Goal: Information Seeking & Learning: Learn about a topic

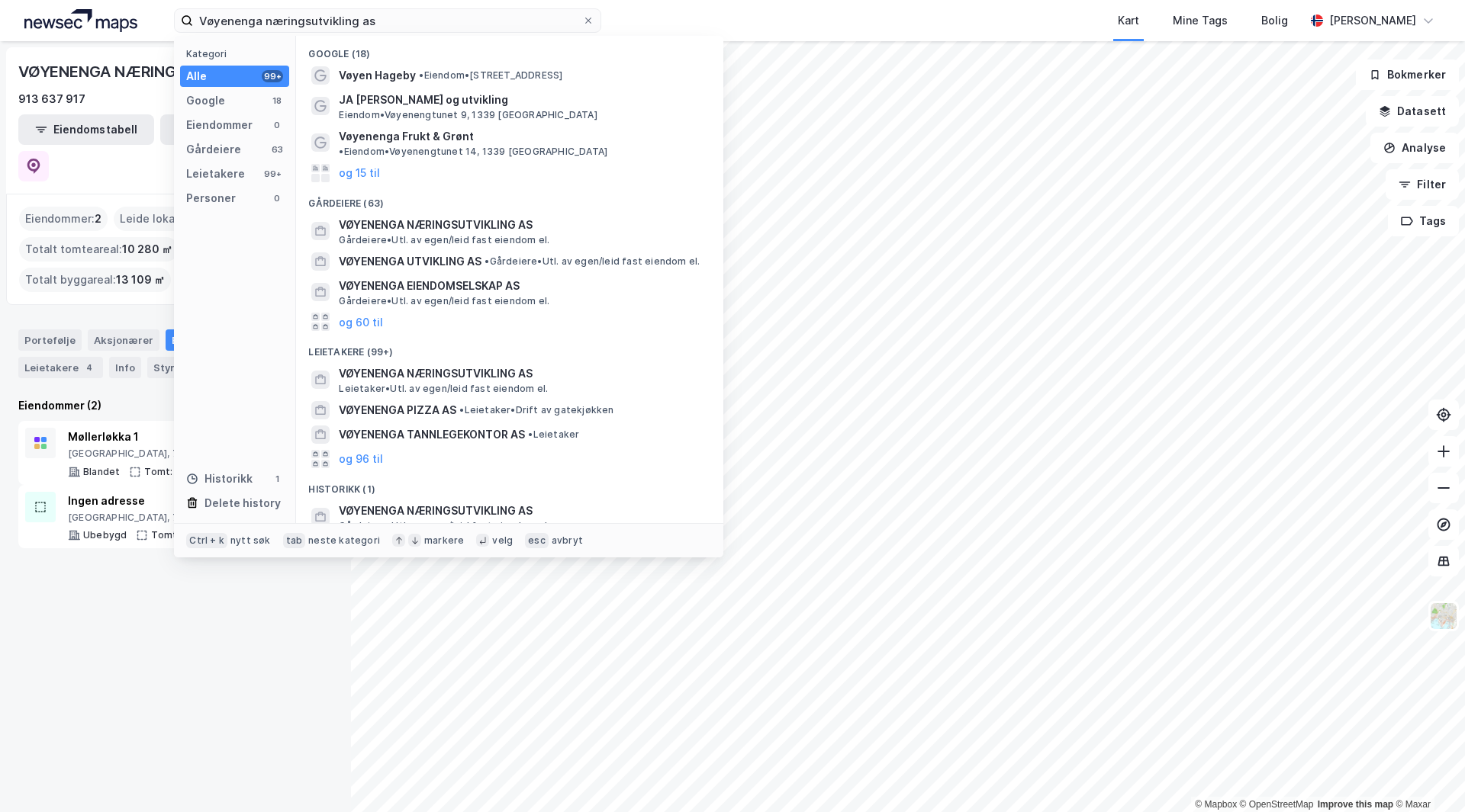
click at [295, 9] on input "Vøyenenga næringsutvikling as" at bounding box center [387, 20] width 389 height 23
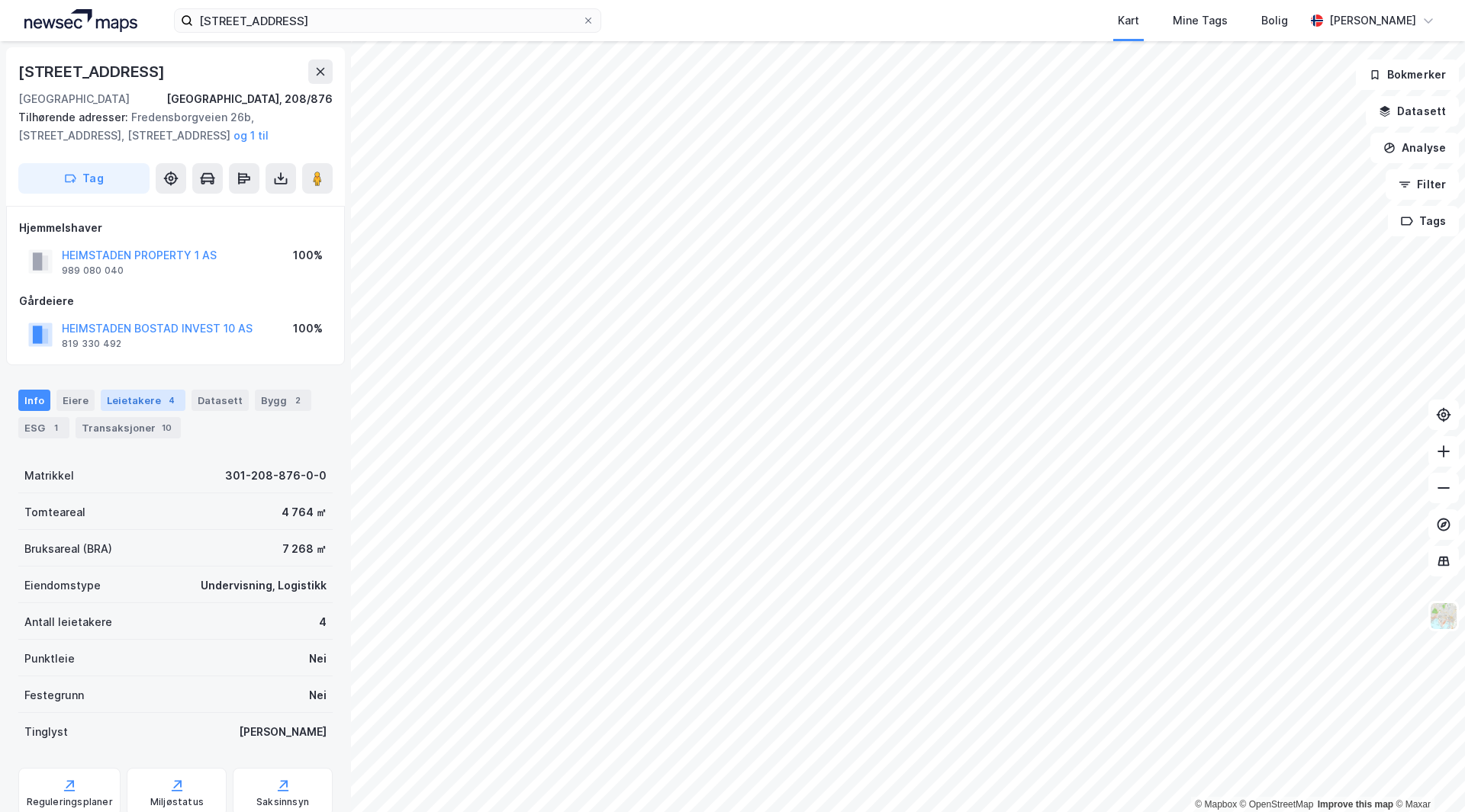
click at [147, 391] on div "Leietakere 4" at bounding box center [143, 400] width 85 height 22
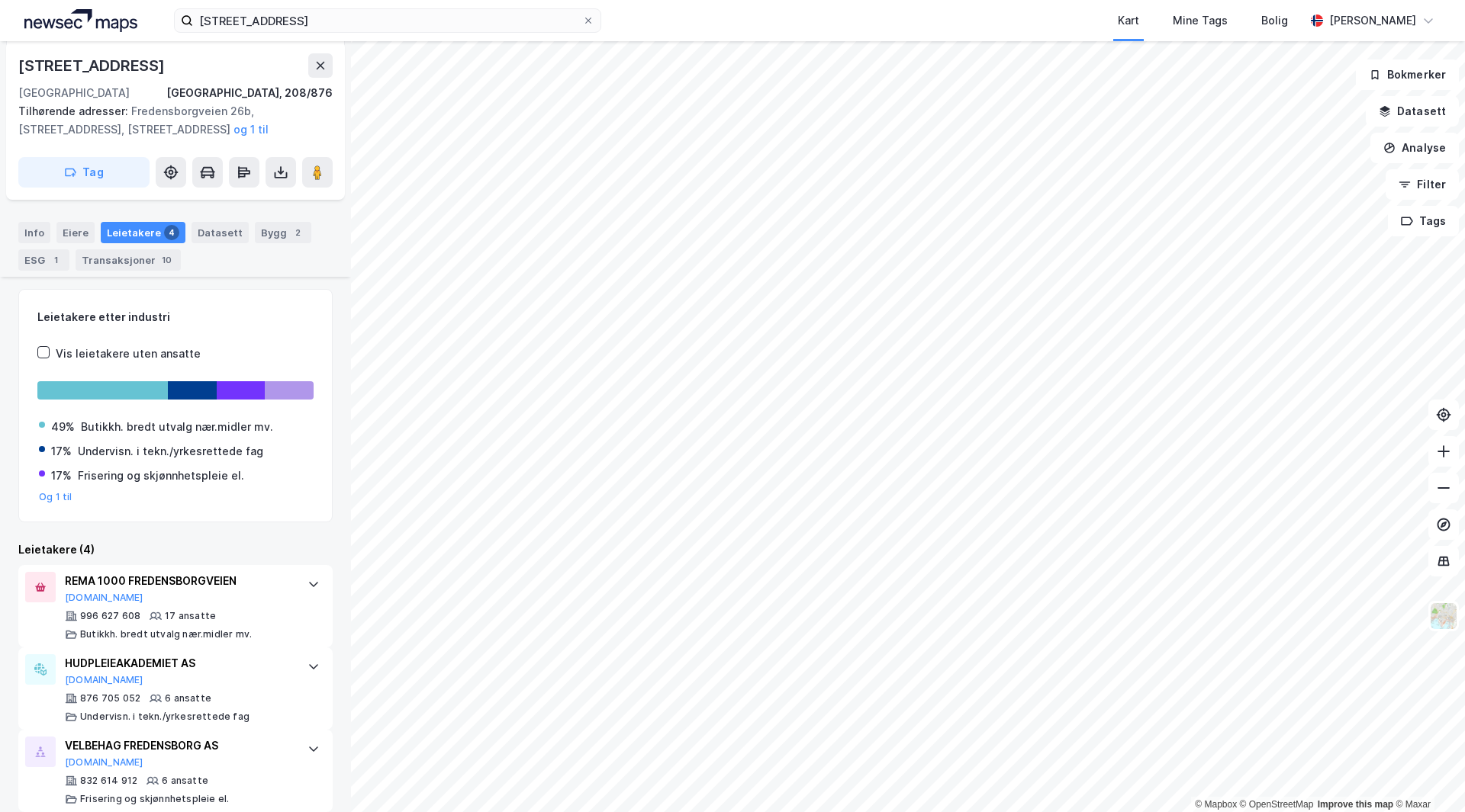
scroll to position [229, 0]
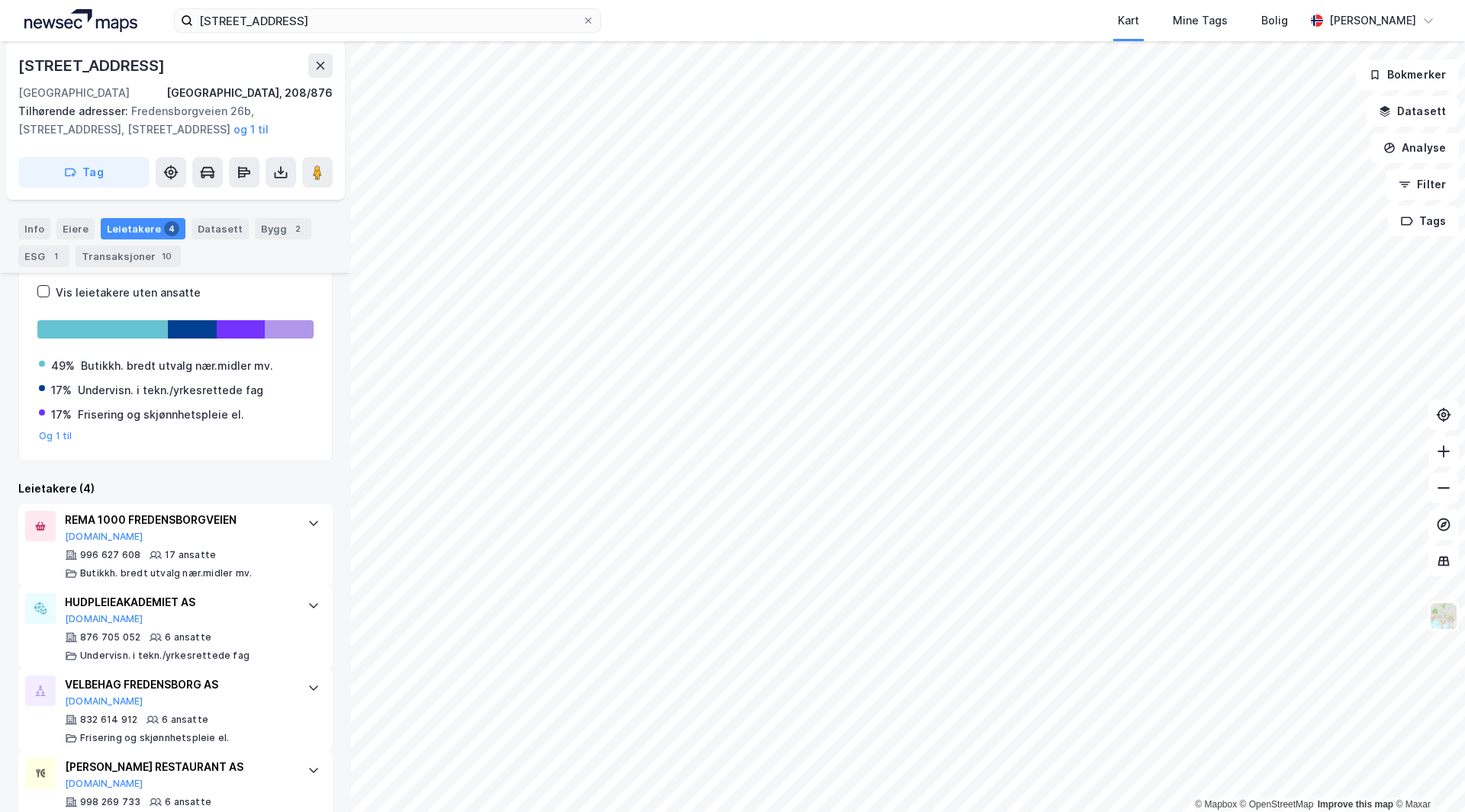
drag, startPoint x: 167, startPoint y: 468, endPoint x: 123, endPoint y: 470, distance: 44.0
click at [123, 470] on div "Leietakere etter industri Vis leietakere uten ansatte 49% Butikkh. bredt utvalg…" at bounding box center [175, 530] width 314 height 605
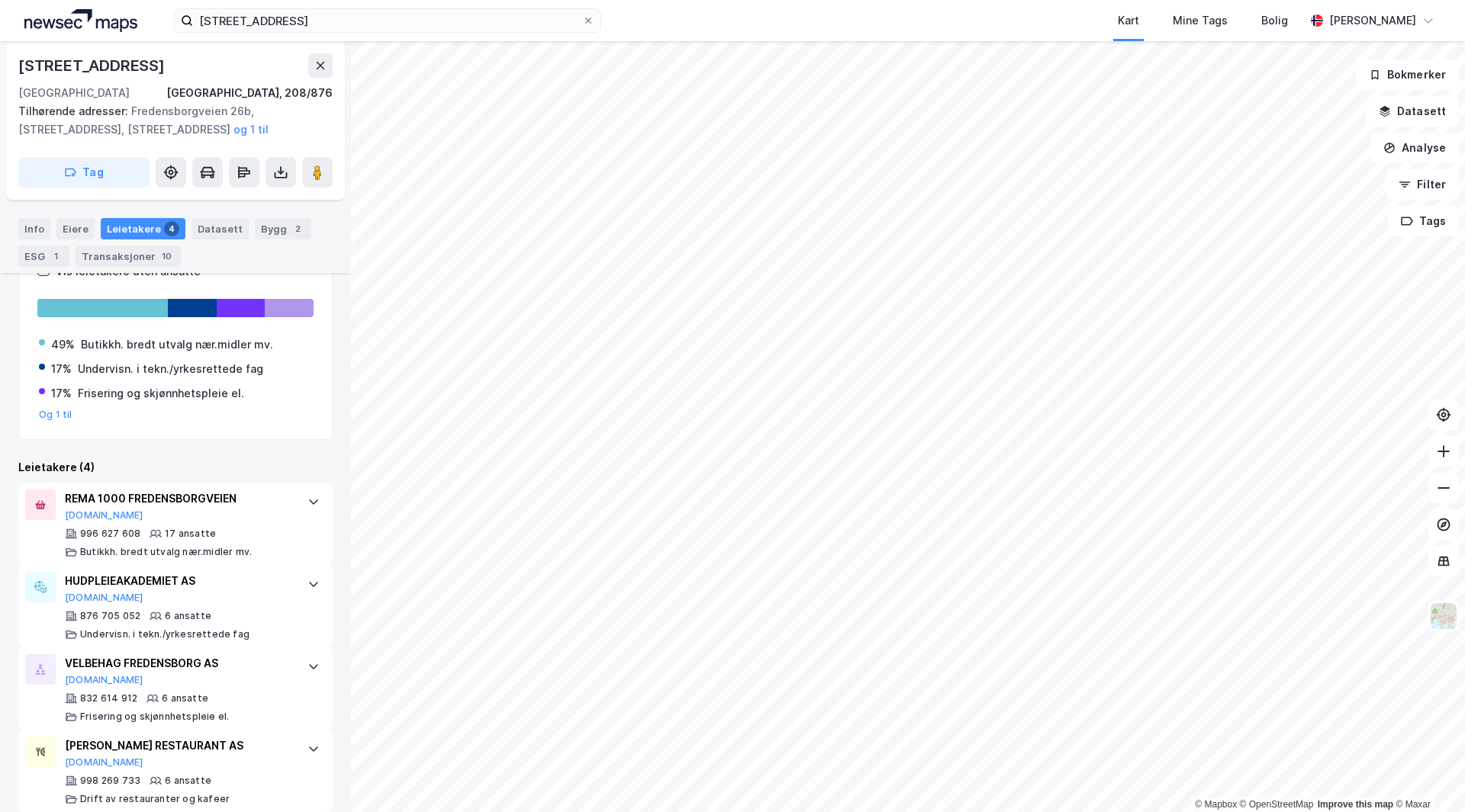
scroll to position [268, 0]
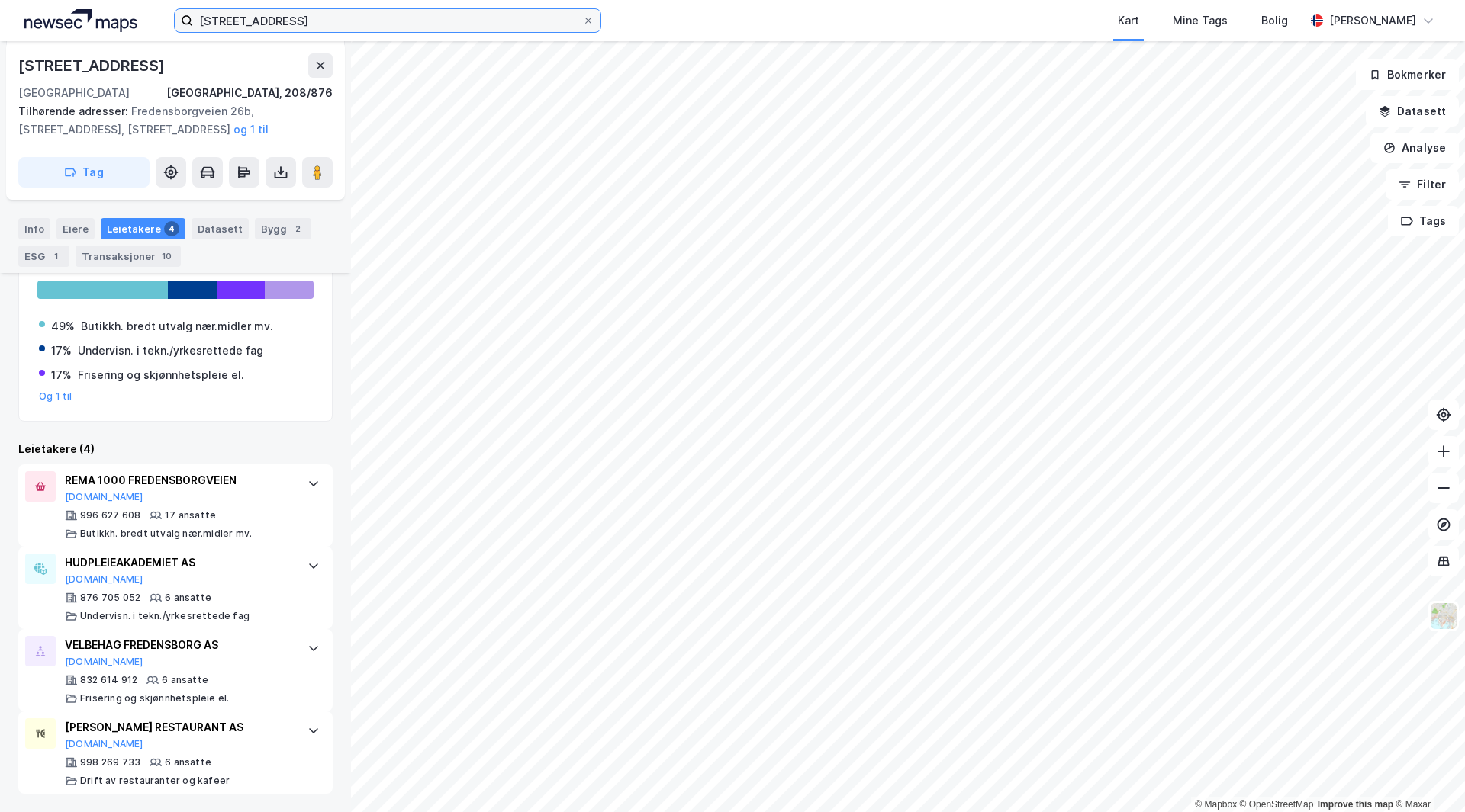
click at [313, 16] on input "[STREET_ADDRESS]" at bounding box center [387, 20] width 389 height 23
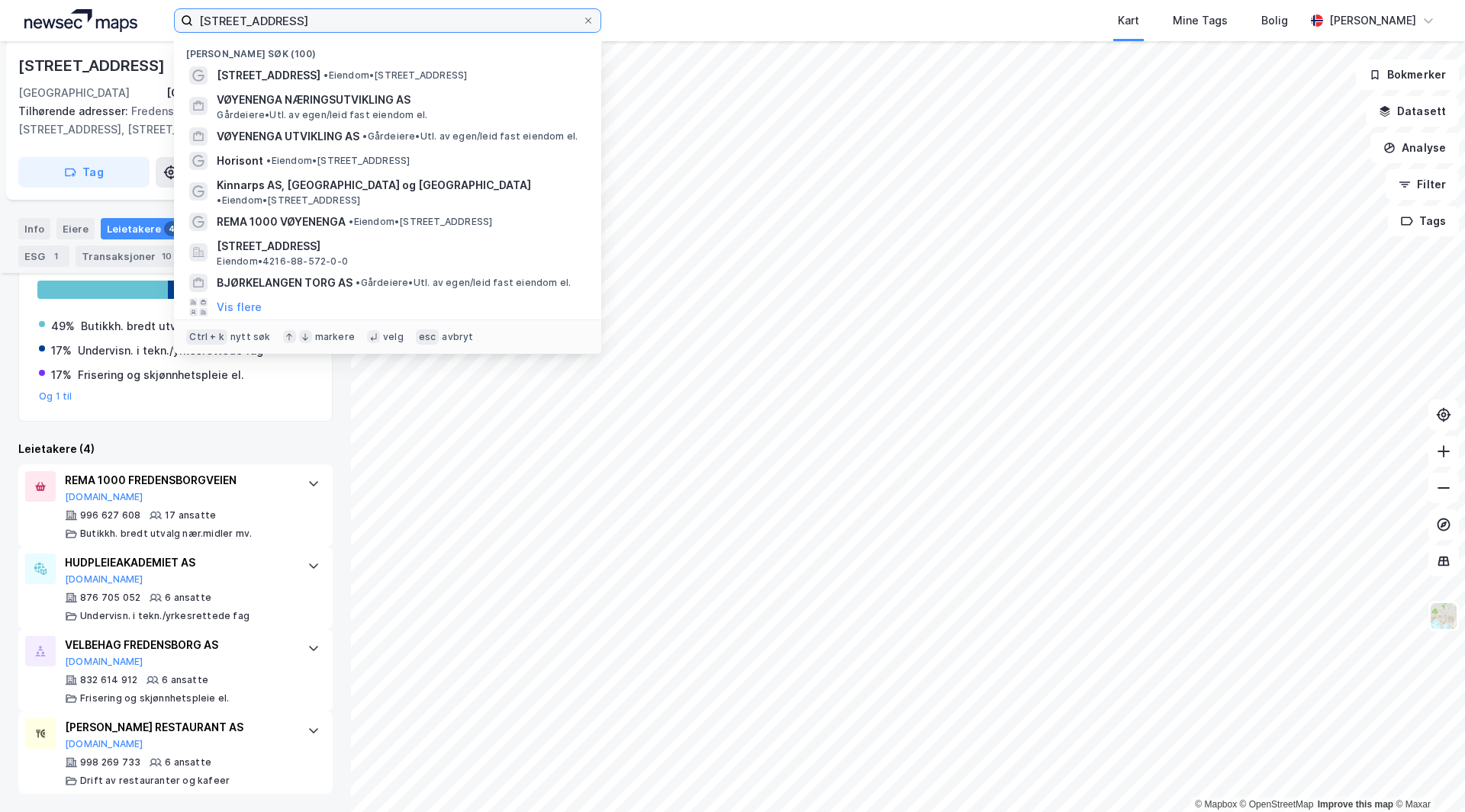
click at [313, 16] on input "[STREET_ADDRESS]" at bounding box center [387, 20] width 389 height 23
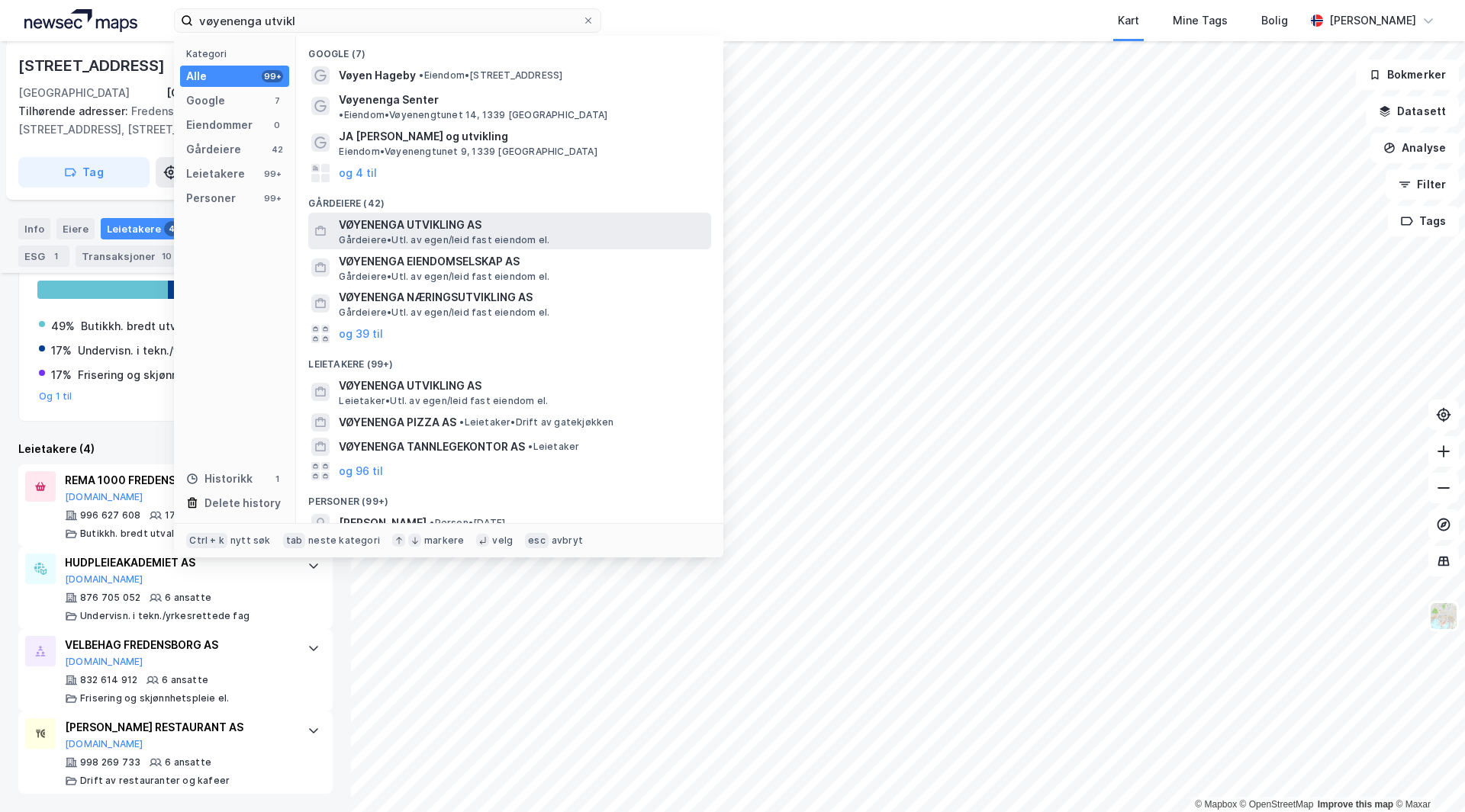
click at [467, 235] on span "Gårdeiere • Utl. av egen/leid fast eiendom el." at bounding box center [445, 240] width 211 height 12
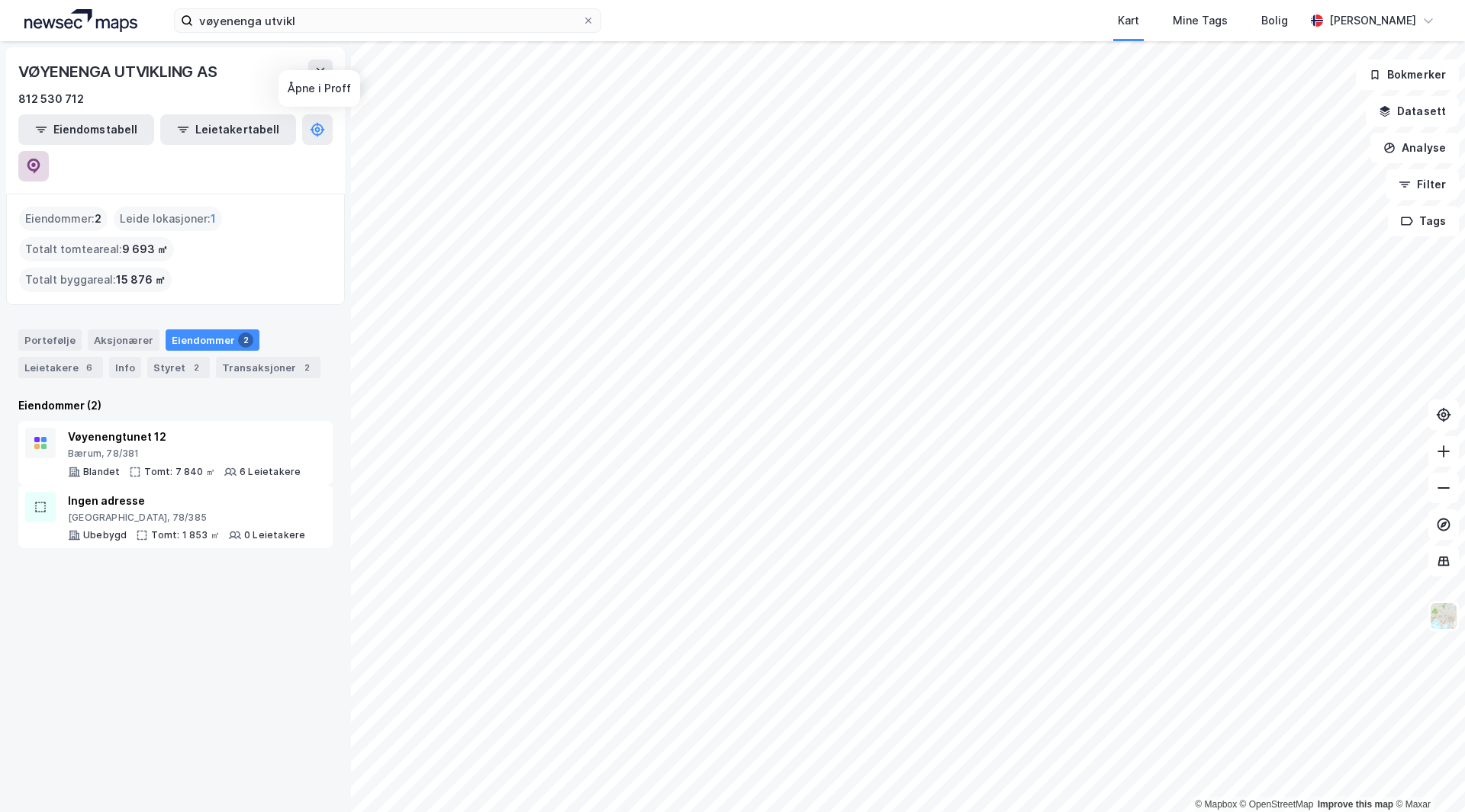
click at [40, 159] on icon at bounding box center [34, 166] width 13 height 15
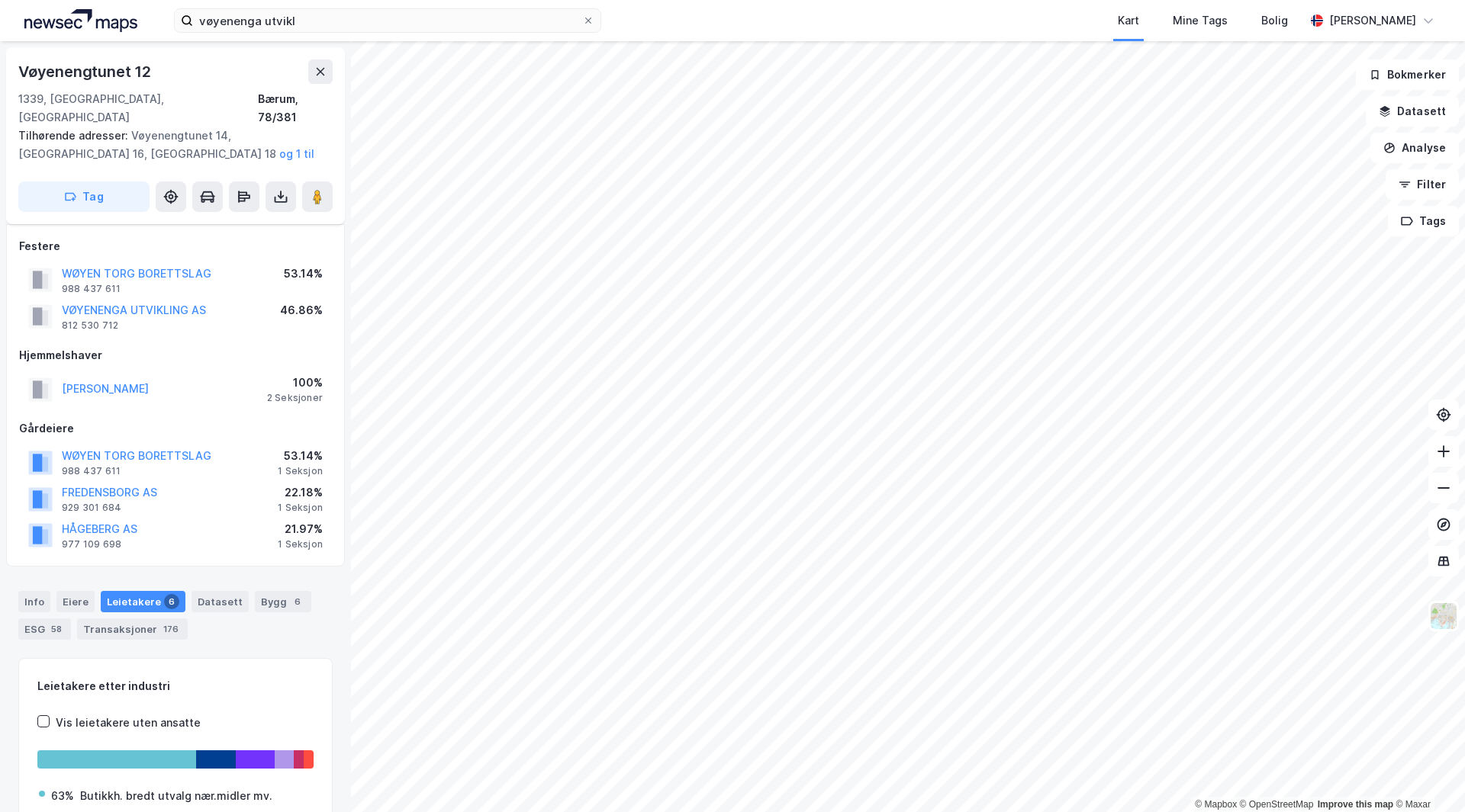
scroll to position [122, 0]
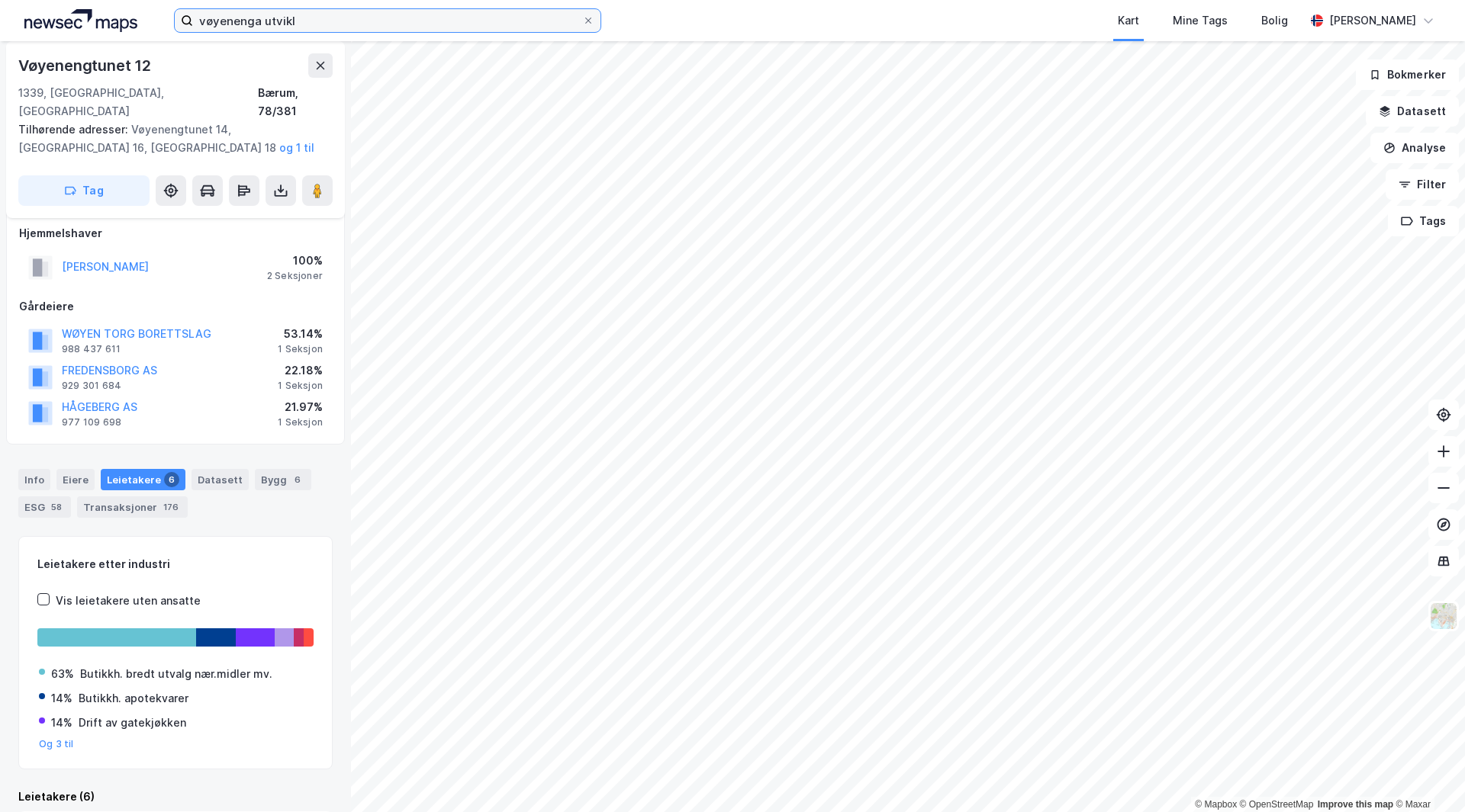
click at [261, 15] on input "vøyenenga utvikl" at bounding box center [387, 20] width 389 height 23
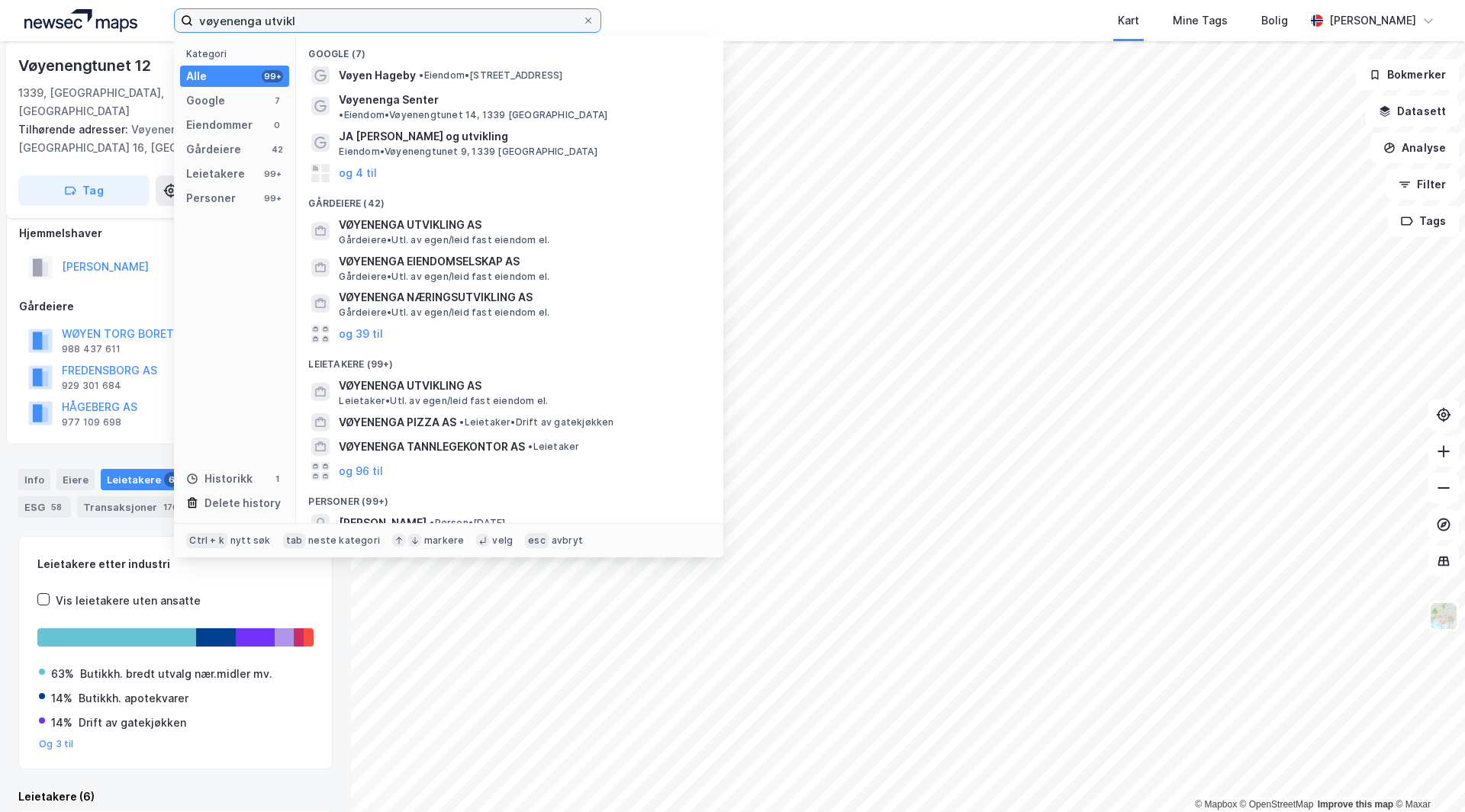
click at [261, 15] on input "vøyenenga utvikl" at bounding box center [387, 20] width 389 height 23
type input "g"
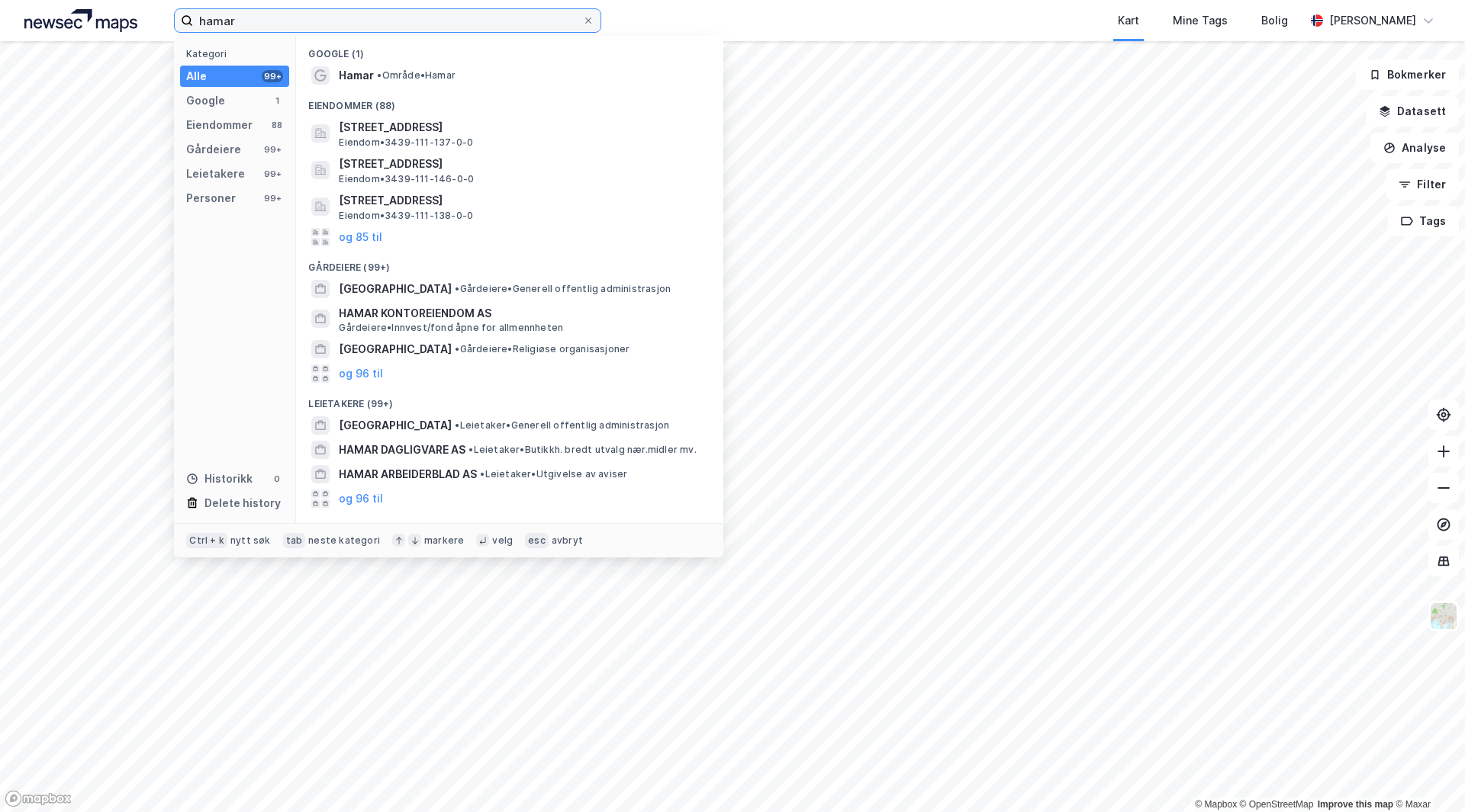
click at [241, 26] on input "hamar" at bounding box center [387, 20] width 389 height 23
click at [238, 23] on input "hamar" at bounding box center [387, 20] width 389 height 23
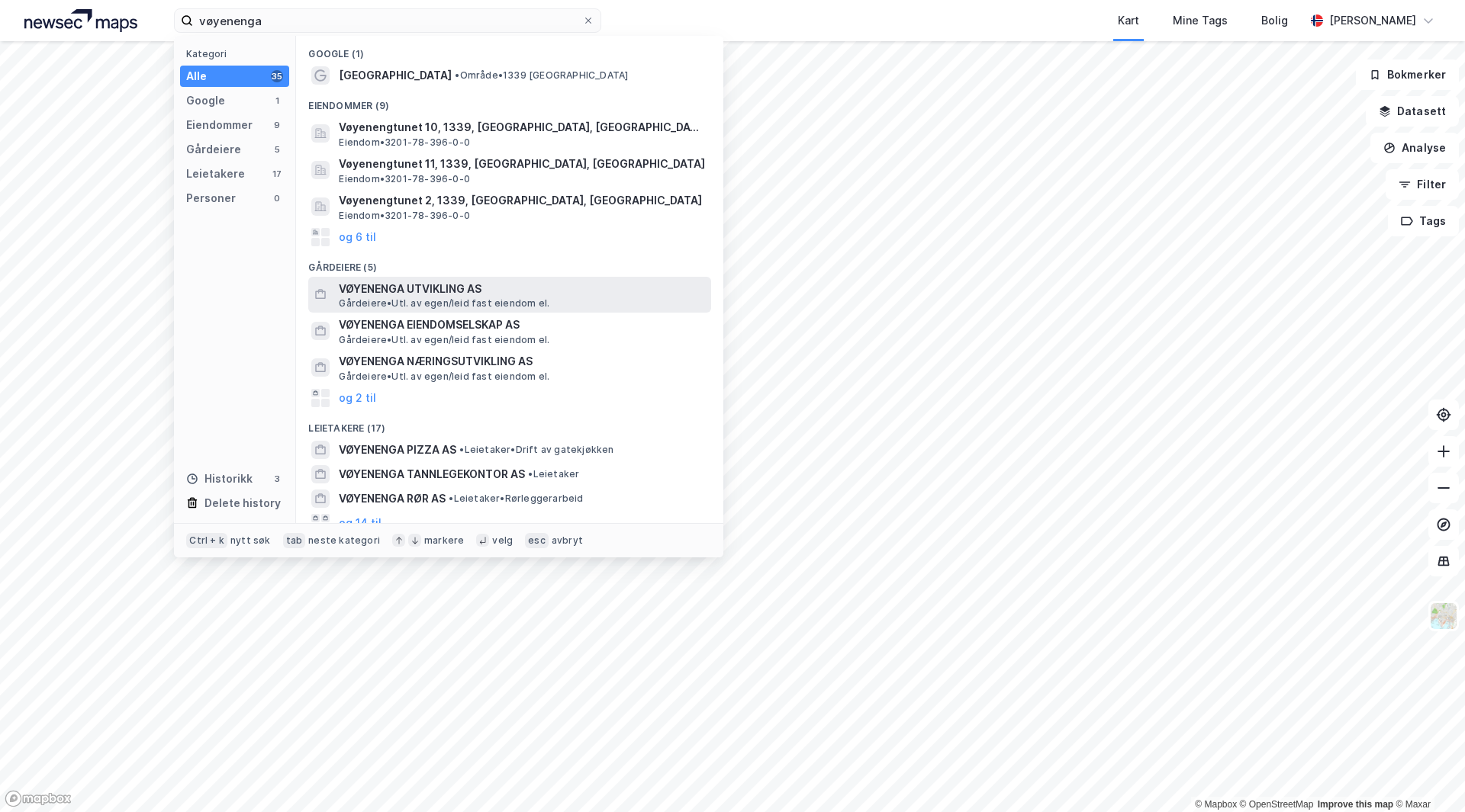
click at [434, 288] on span "VØYENENGA UTVIKLING AS" at bounding box center [522, 289] width 366 height 19
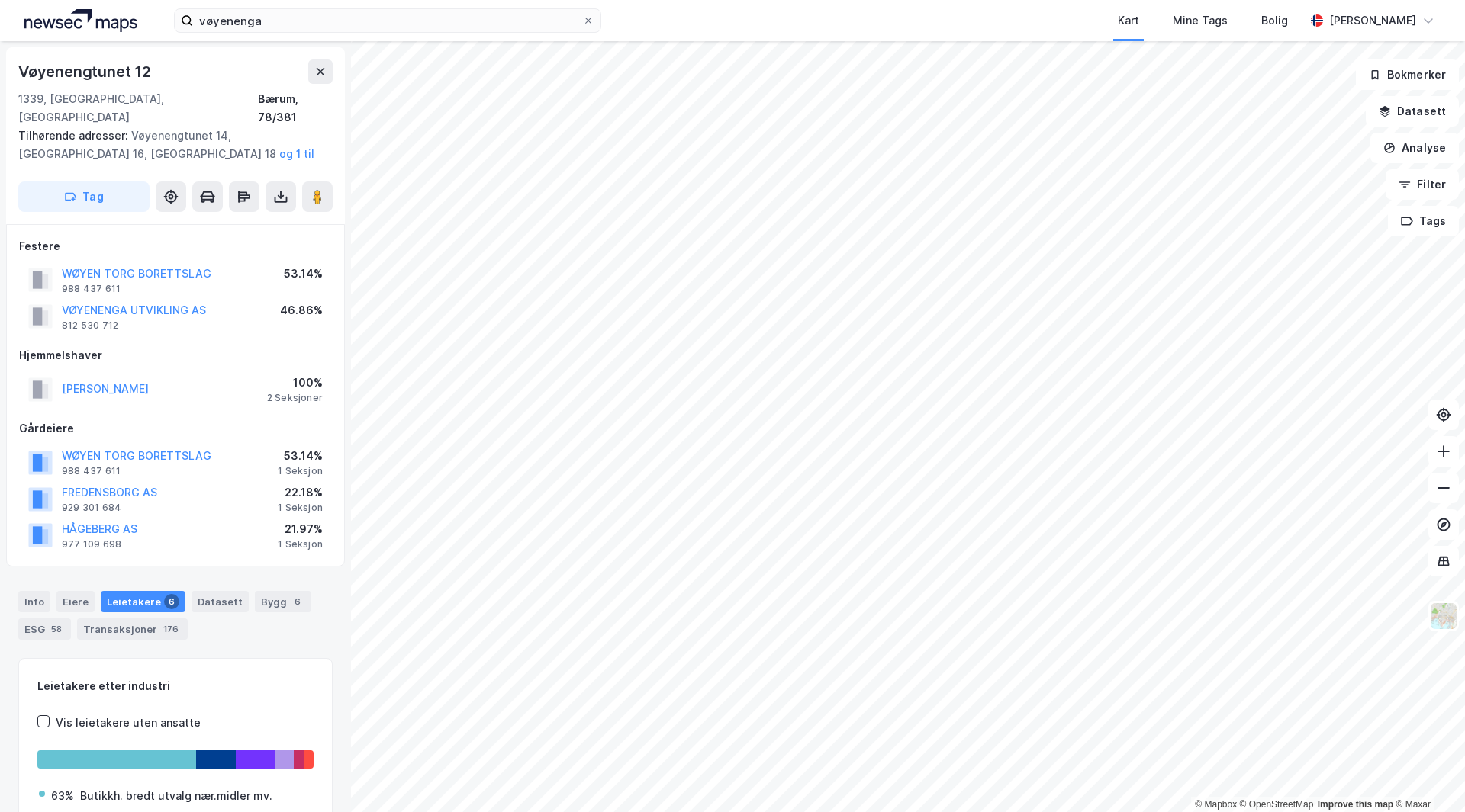
click at [304, 302] on div "46.86%" at bounding box center [301, 310] width 42 height 19
click at [305, 317] on div "Festere WØYEN TORG BORETTSLAG 988 437 611 53.14% VØYENENGA UTVIKLING AS 812 530…" at bounding box center [174, 395] width 313 height 316
click at [306, 302] on div "46.86%" at bounding box center [301, 310] width 42 height 19
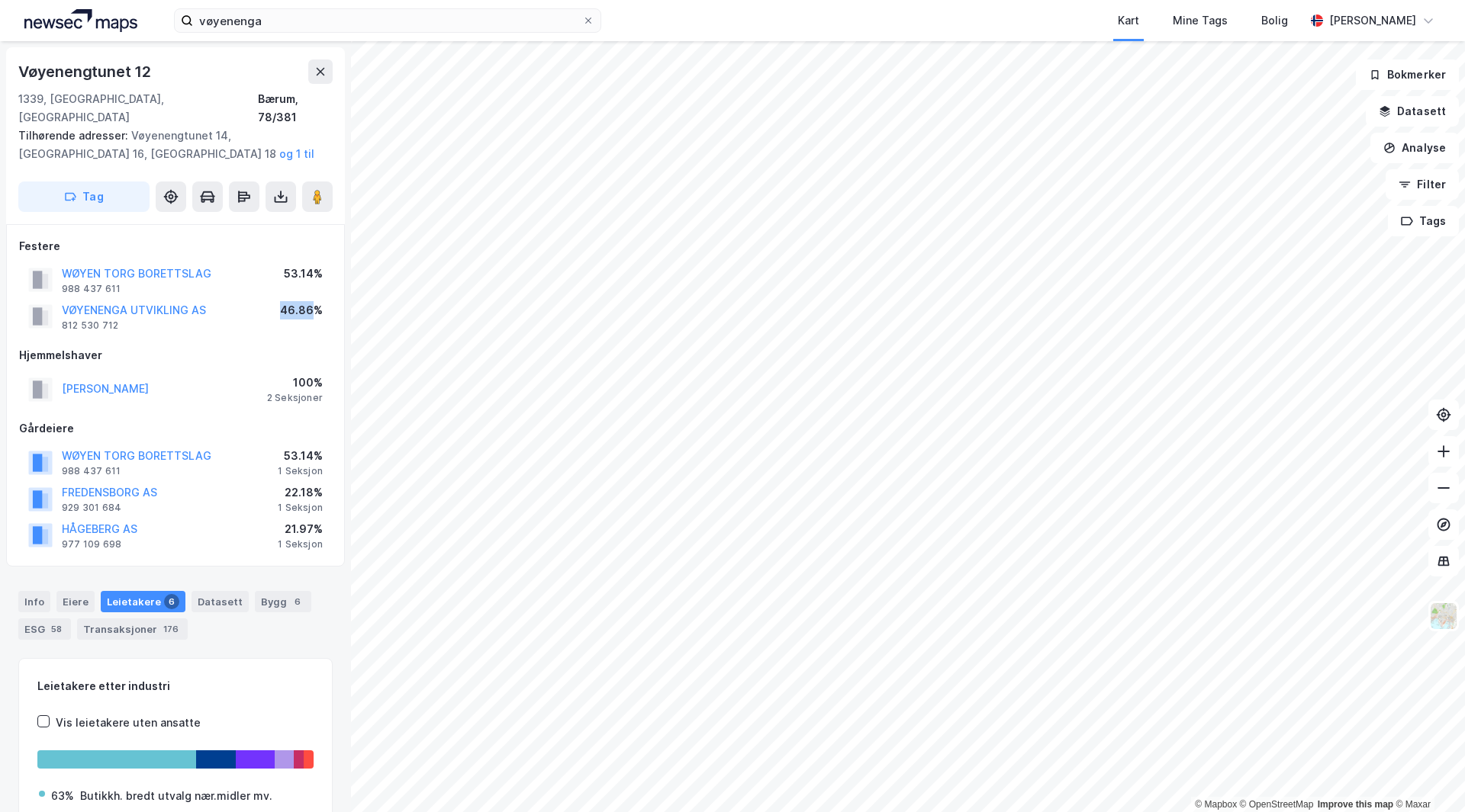
click at [306, 302] on div "46.86%" at bounding box center [301, 310] width 42 height 19
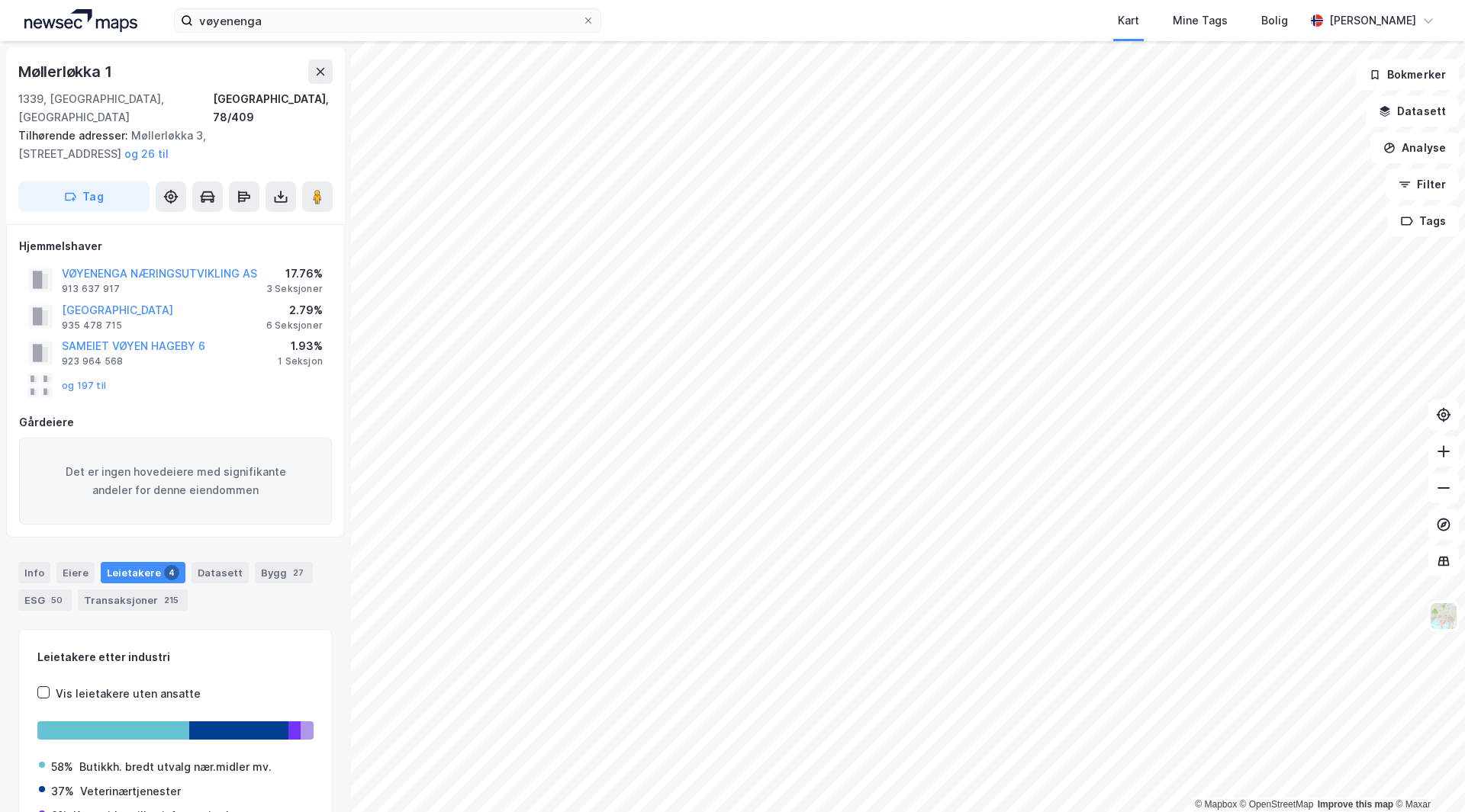
scroll to position [2, 0]
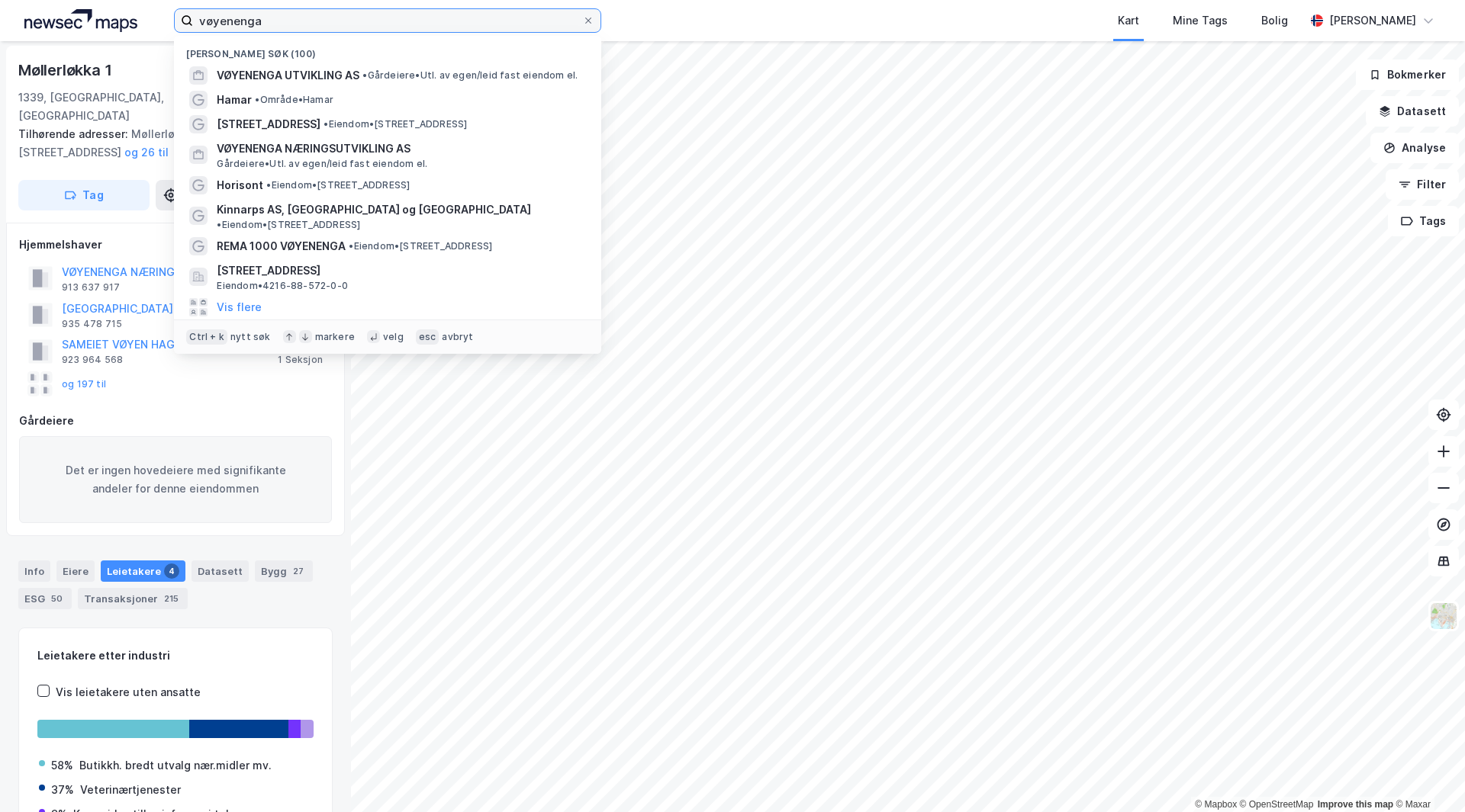
click at [275, 26] on input "vøyenenga" at bounding box center [387, 20] width 389 height 23
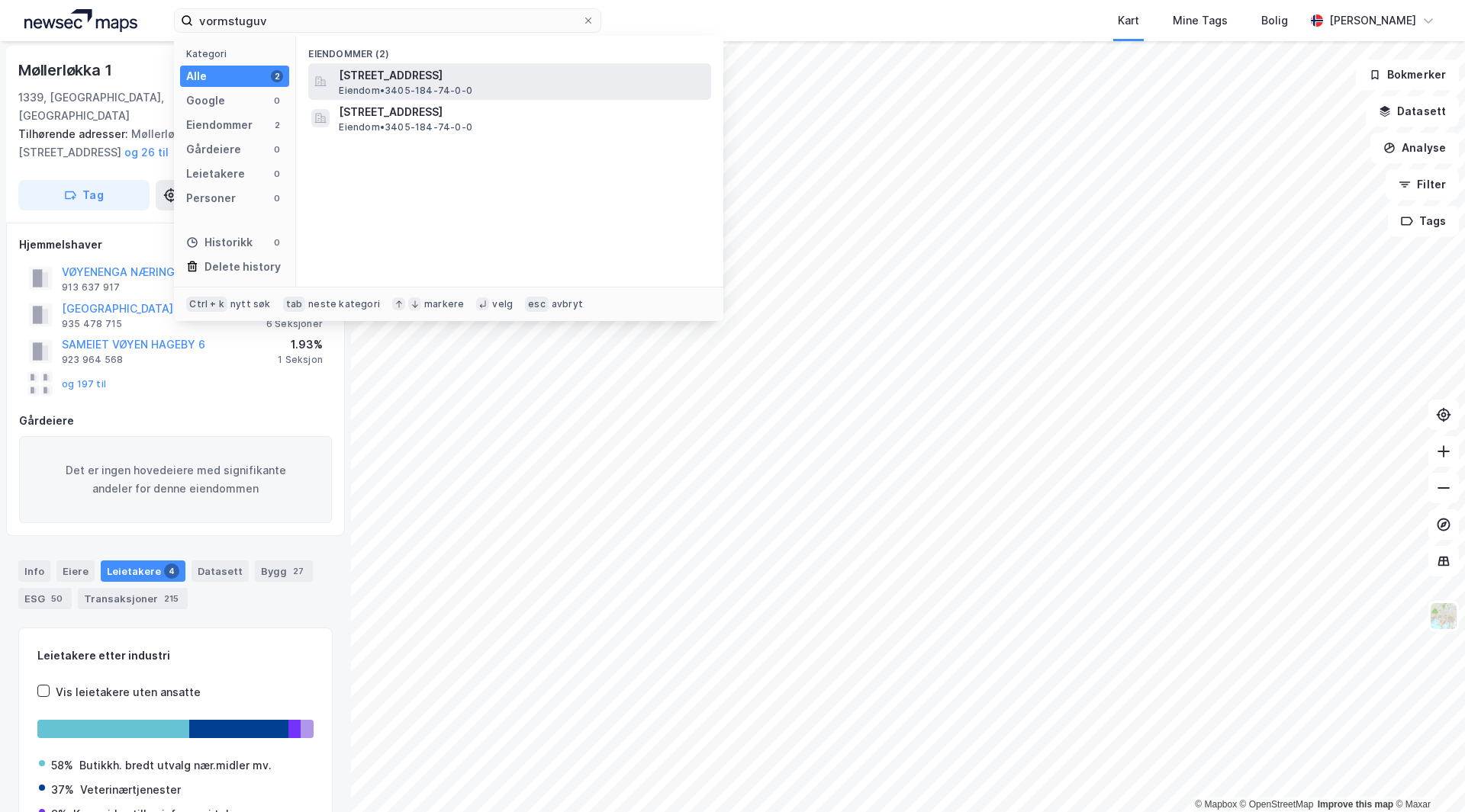
click at [572, 90] on div "[STREET_ADDRESS] • 3405-184-74-0-0" at bounding box center [523, 81] width 370 height 31
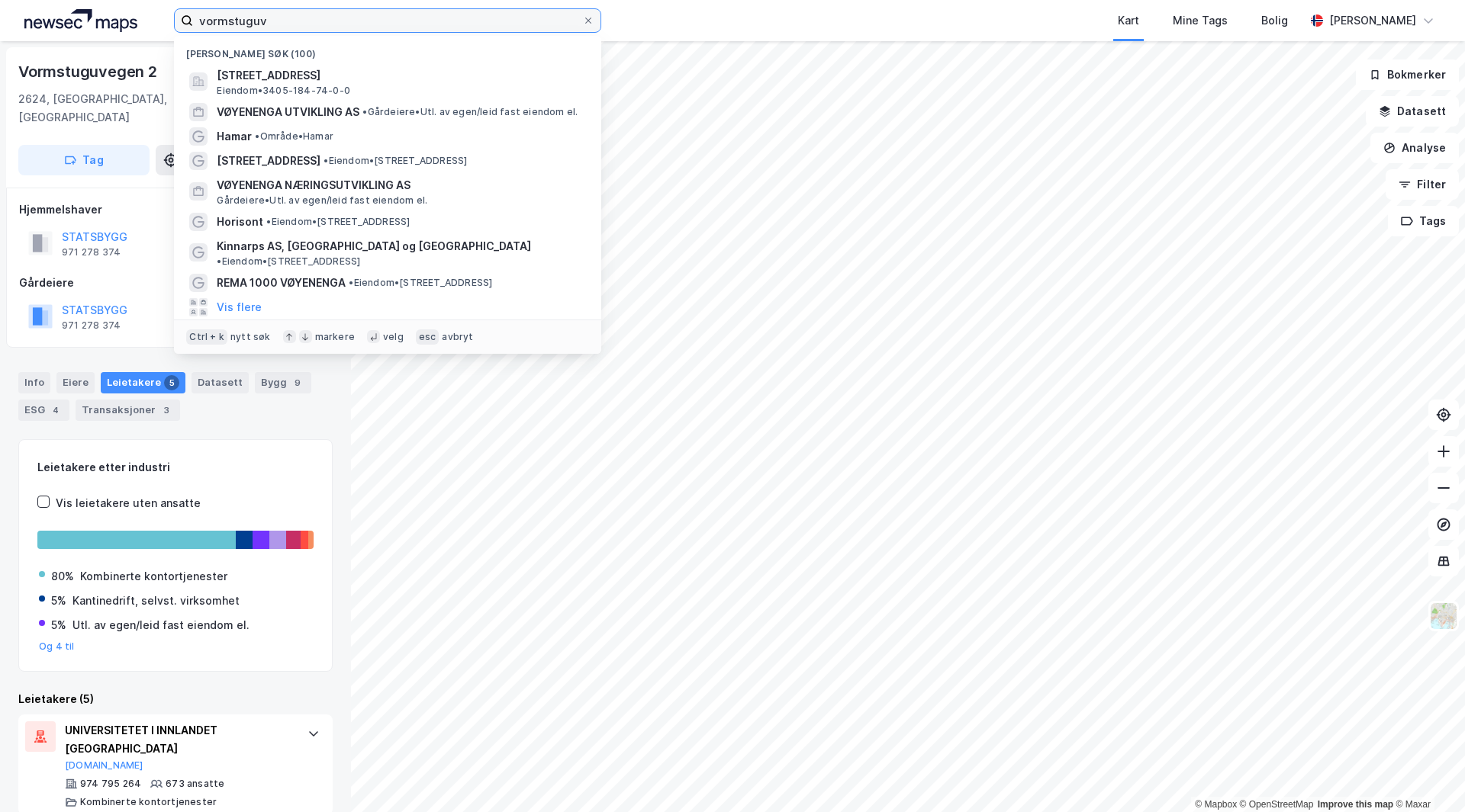
drag, startPoint x: 264, startPoint y: 23, endPoint x: 23, endPoint y: -27, distance: 246.1
click at [23, 0] on html "vormstuguv Nylige søk (100) Vormstuguvegen 2, 2624, [GEOGRAPHIC_DATA], LILLEHAM…" at bounding box center [732, 406] width 1465 height 812
paste input "[STREET_ADDRESS]"
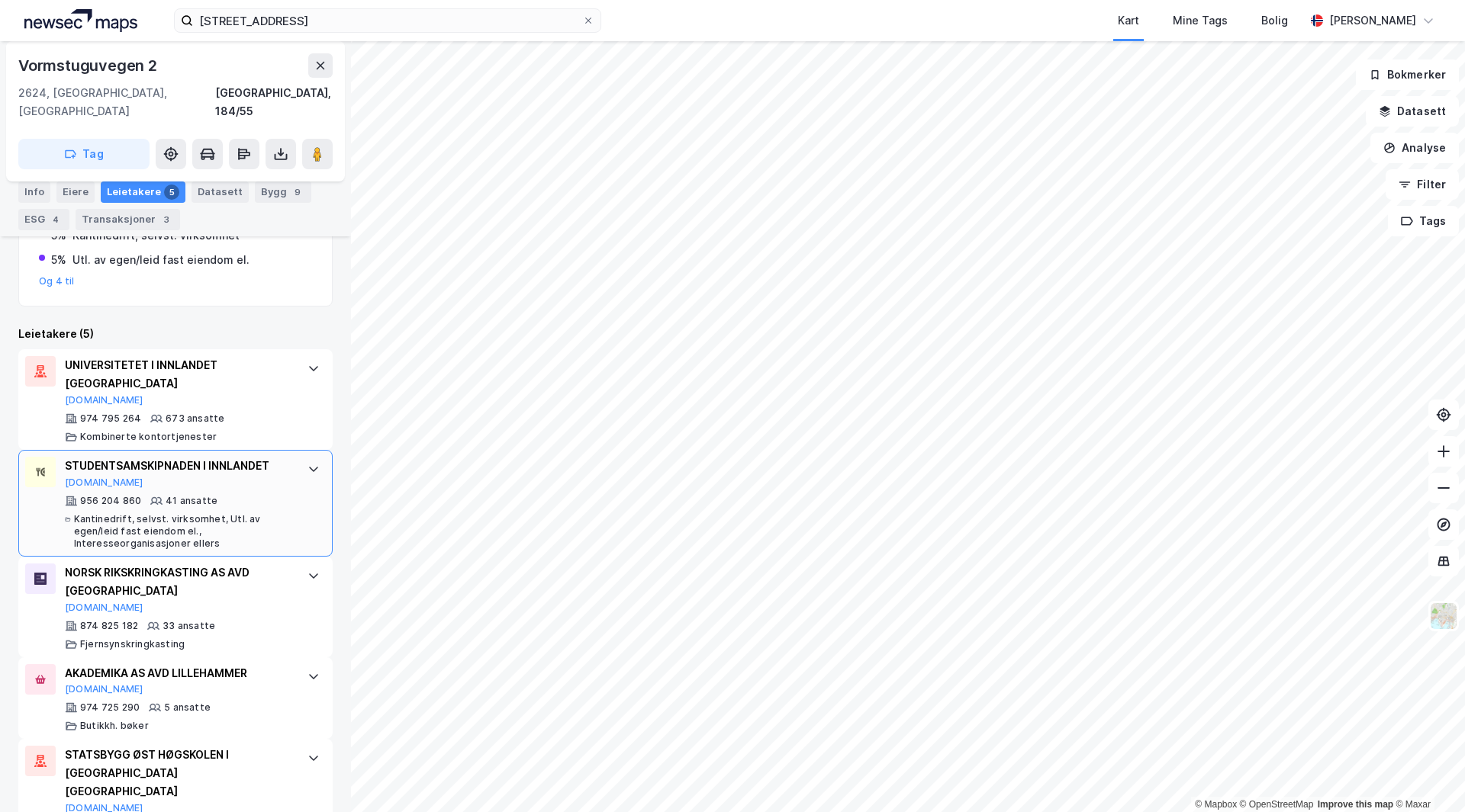
scroll to position [393, 0]
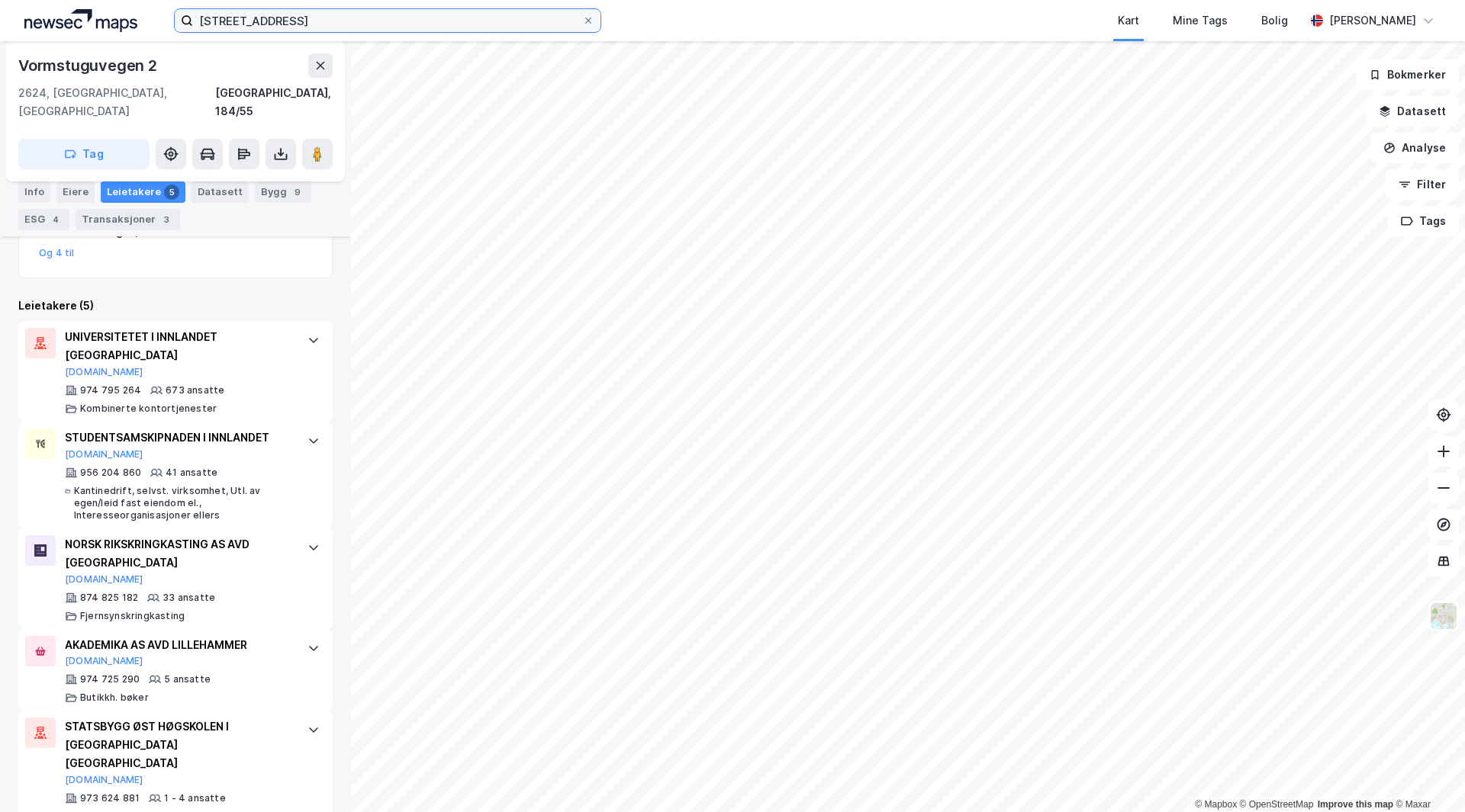
drag, startPoint x: 322, startPoint y: 22, endPoint x: 70, endPoint y: -39, distance: 259.3
click at [70, 0] on html "[STREET_ADDRESS] Kart Mine Tags Bolig [PERSON_NAME] © Mapbox © OpenStreetMap Im…" at bounding box center [732, 406] width 1465 height 812
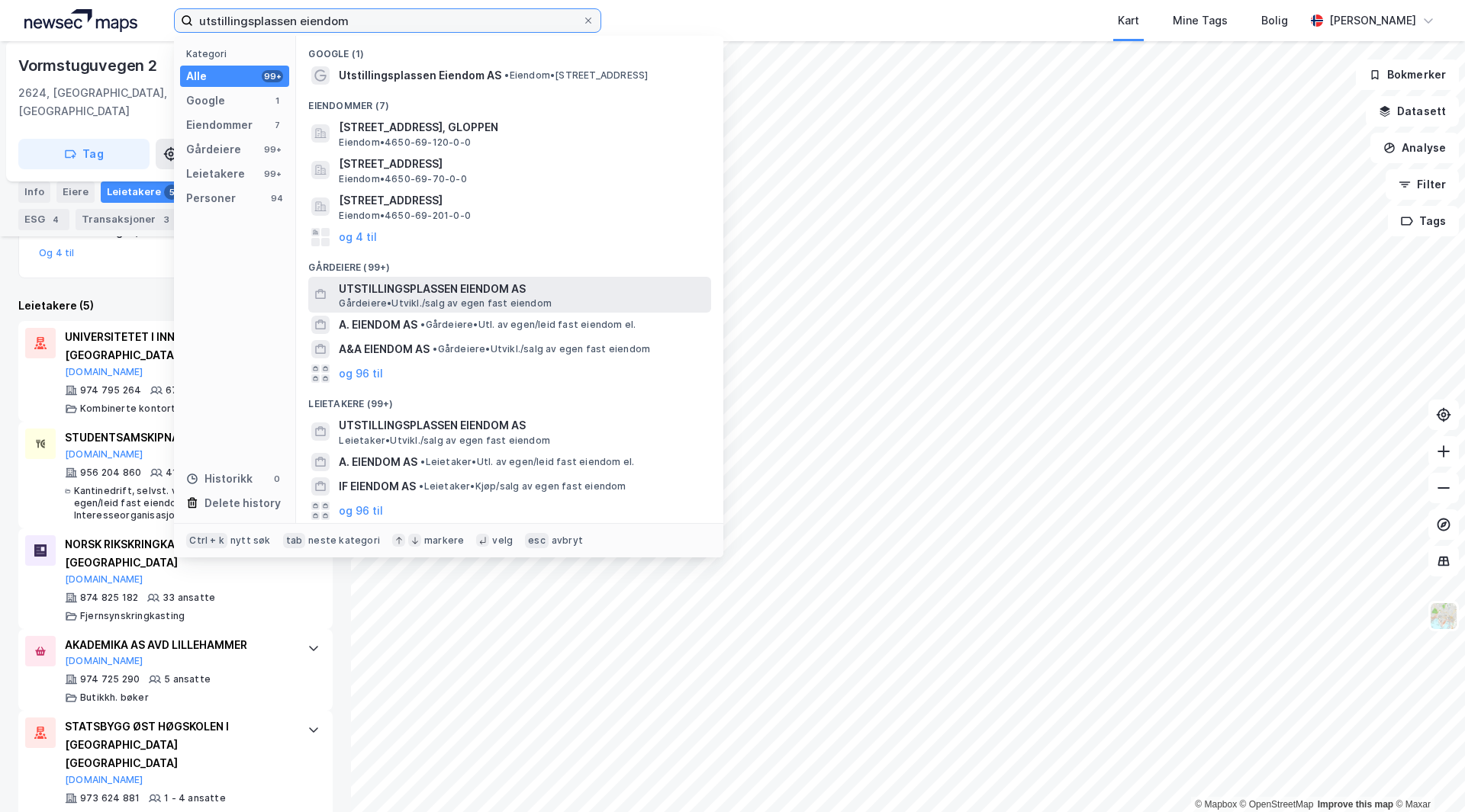
type input "utstillingsplassen eiendom"
click at [443, 290] on span "UTSTILLINGSPLASSEN EIENDOM AS" at bounding box center [522, 289] width 366 height 19
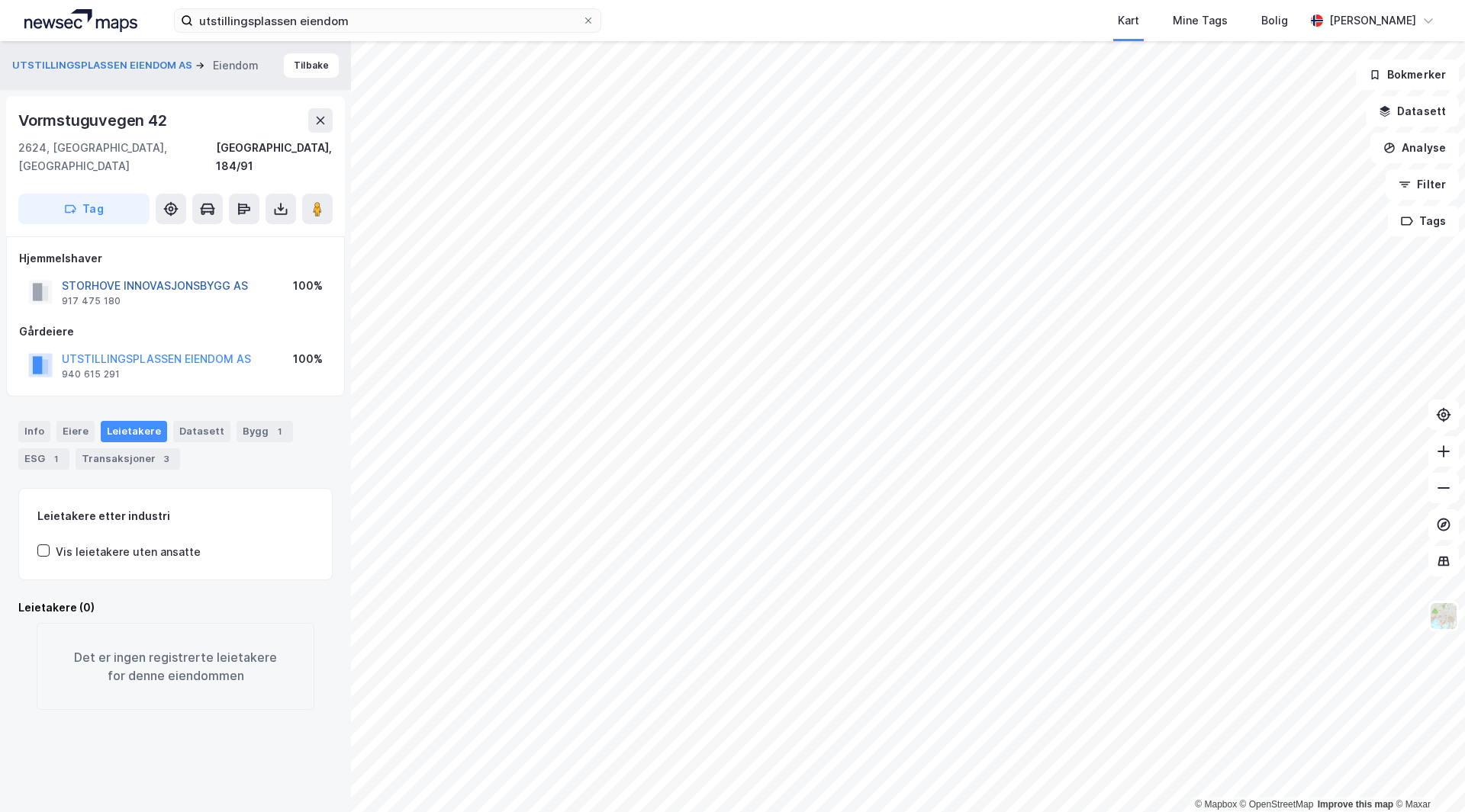
click at [0, 0] on button "STORHOVE INNOVASJONSBYGG AS" at bounding box center [0, 0] width 0 height 0
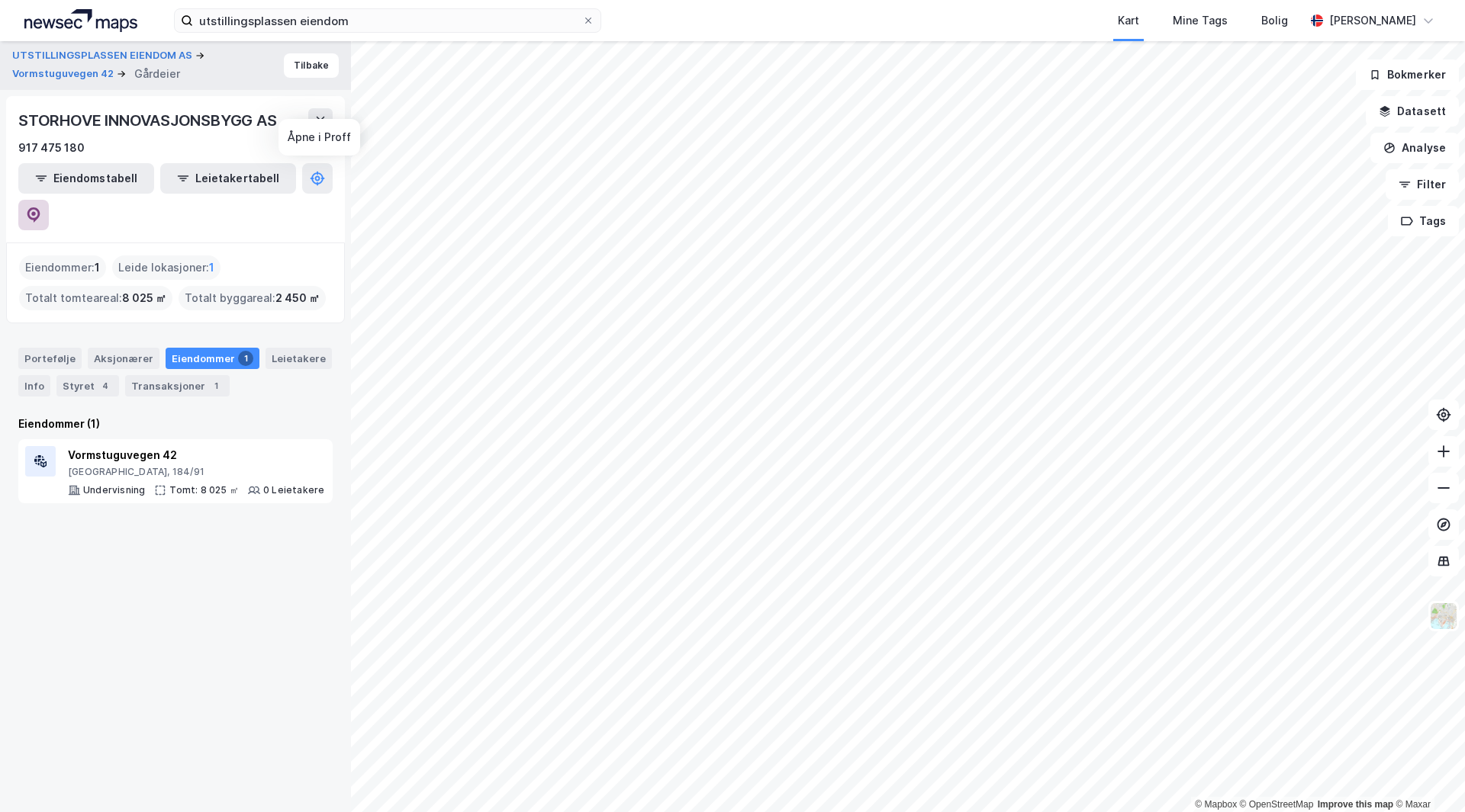
click at [49, 200] on button at bounding box center [34, 215] width 31 height 31
click at [308, 75] on button "Tilbake" at bounding box center [312, 65] width 55 height 25
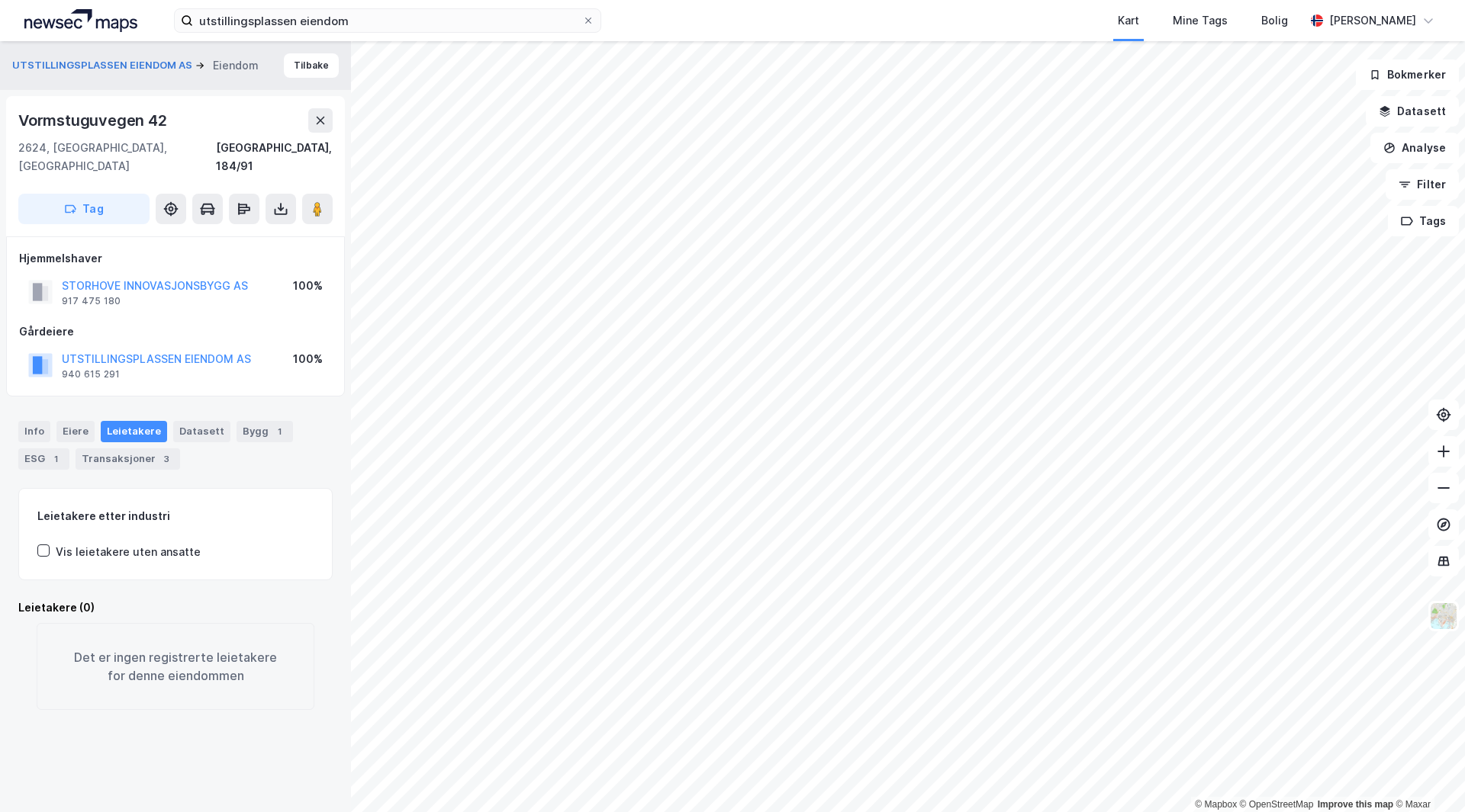
click at [122, 120] on div "Vormstuguvegen 42" at bounding box center [95, 120] width 152 height 25
copy div "Vormstuguvegen 42"
click at [27, 421] on div "Info" at bounding box center [35, 432] width 33 height 22
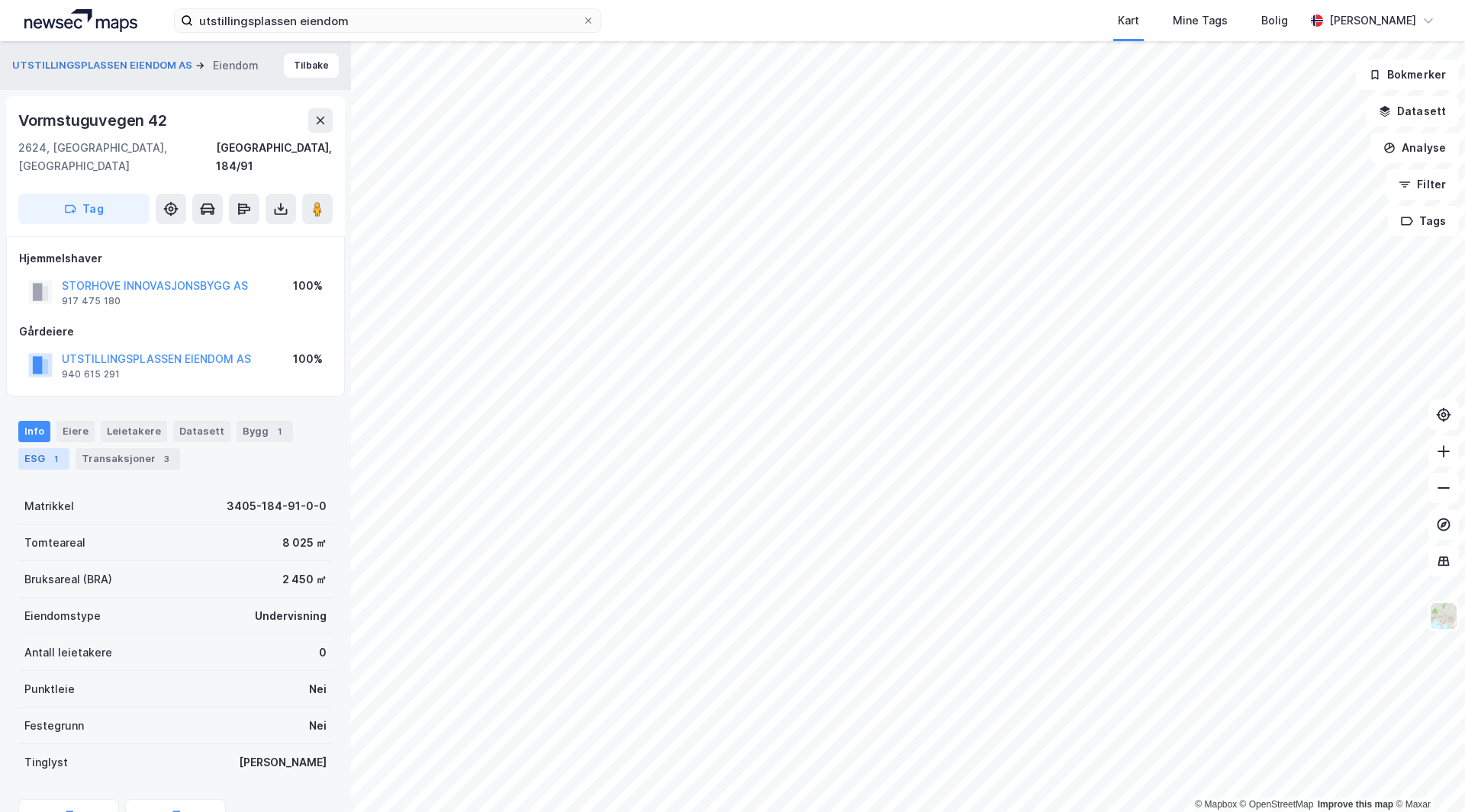
click at [39, 448] on div "ESG 1" at bounding box center [44, 459] width 51 height 22
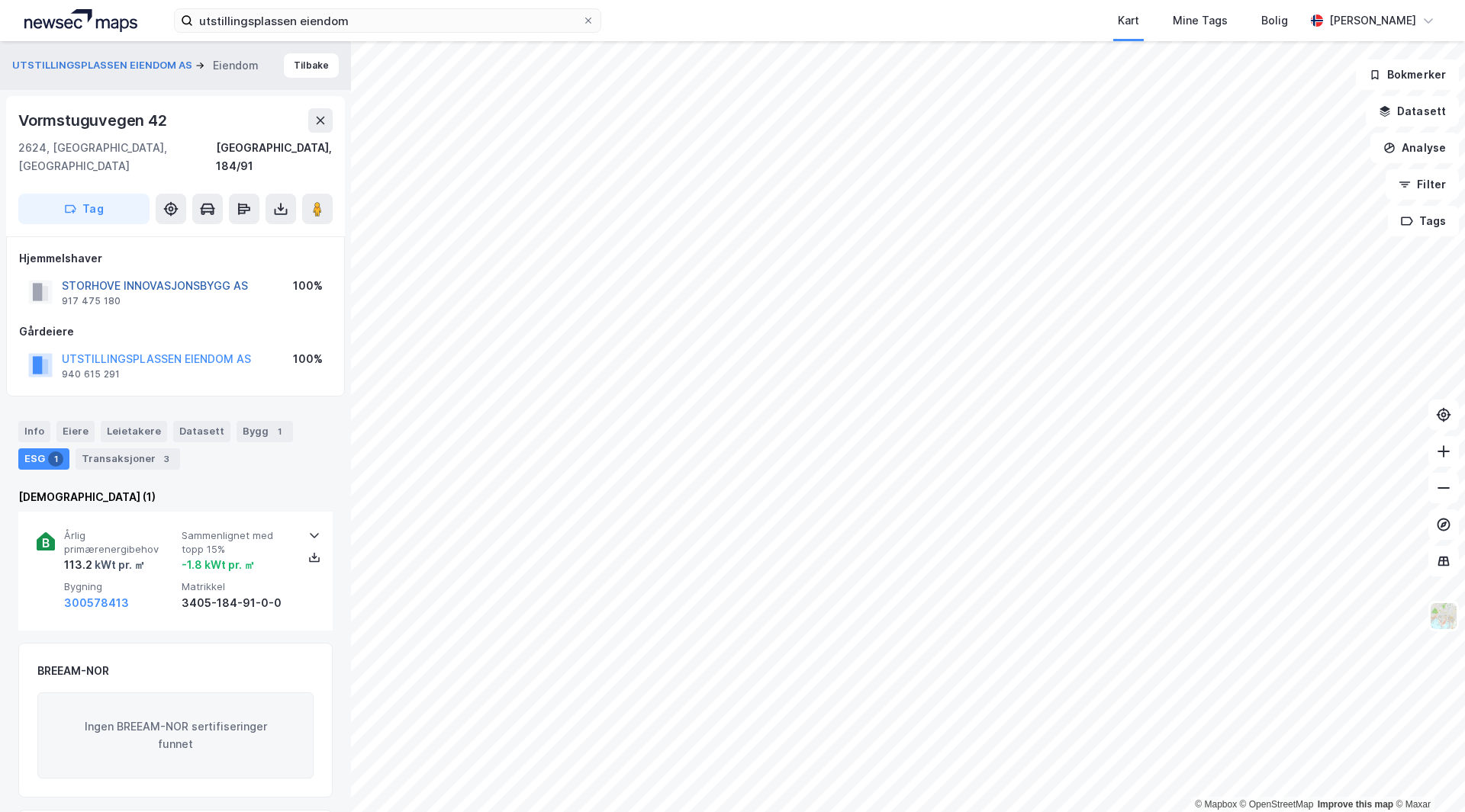
click at [0, 0] on button "STORHOVE INNOVASJONSBYGG AS" at bounding box center [0, 0] width 0 height 0
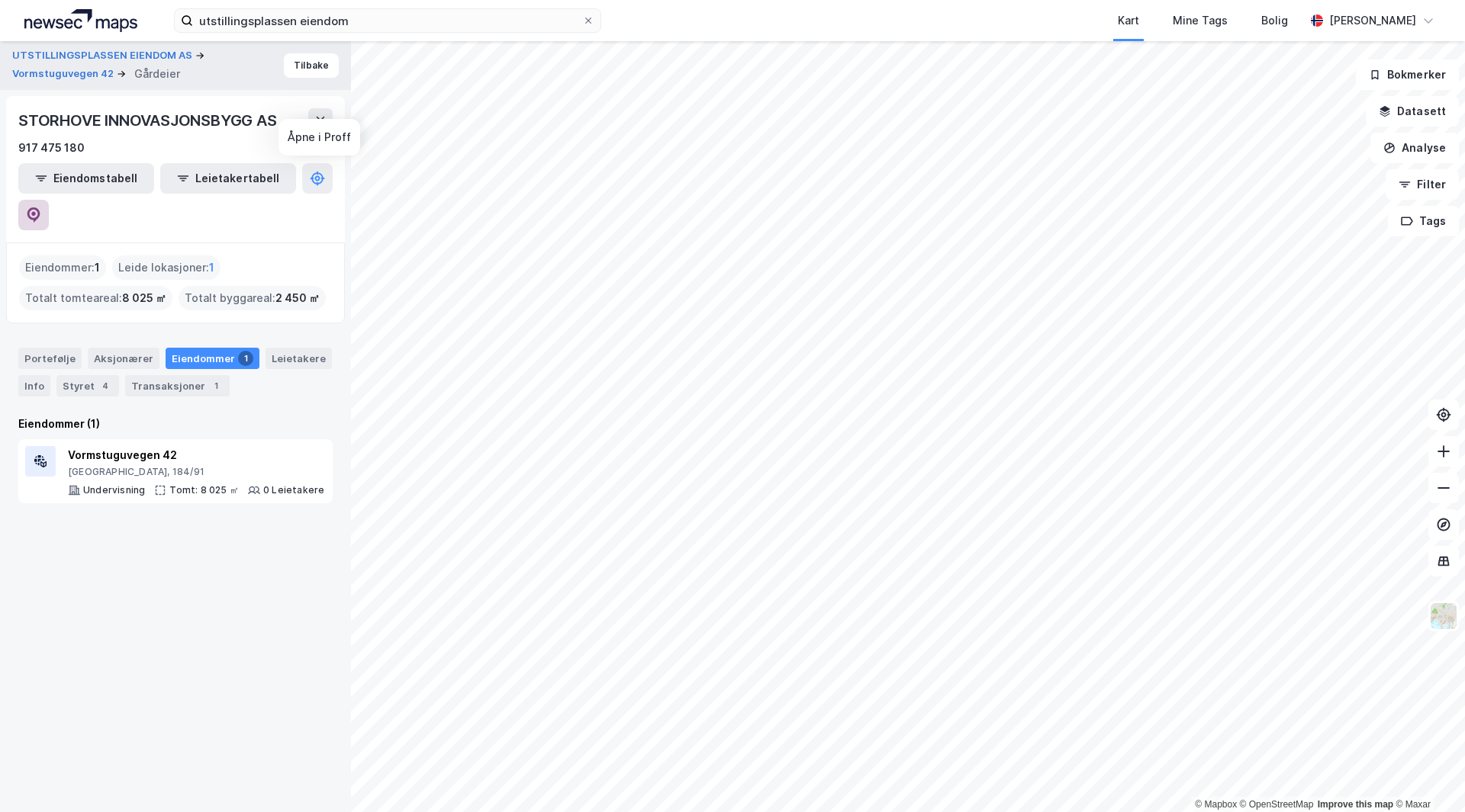
click at [49, 200] on button at bounding box center [34, 215] width 31 height 31
click at [312, 75] on button "Tilbake" at bounding box center [312, 65] width 55 height 25
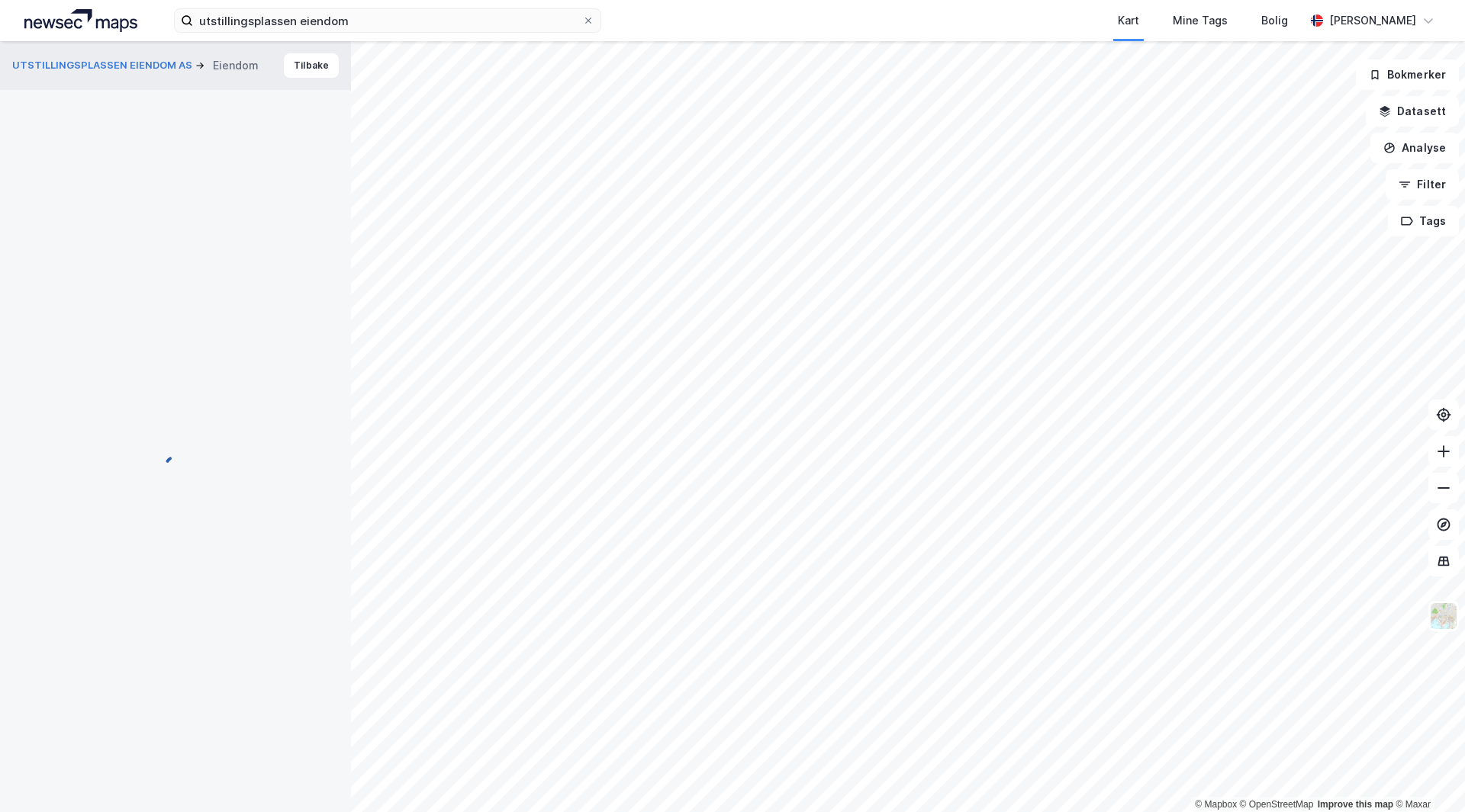
scroll to position [154, 0]
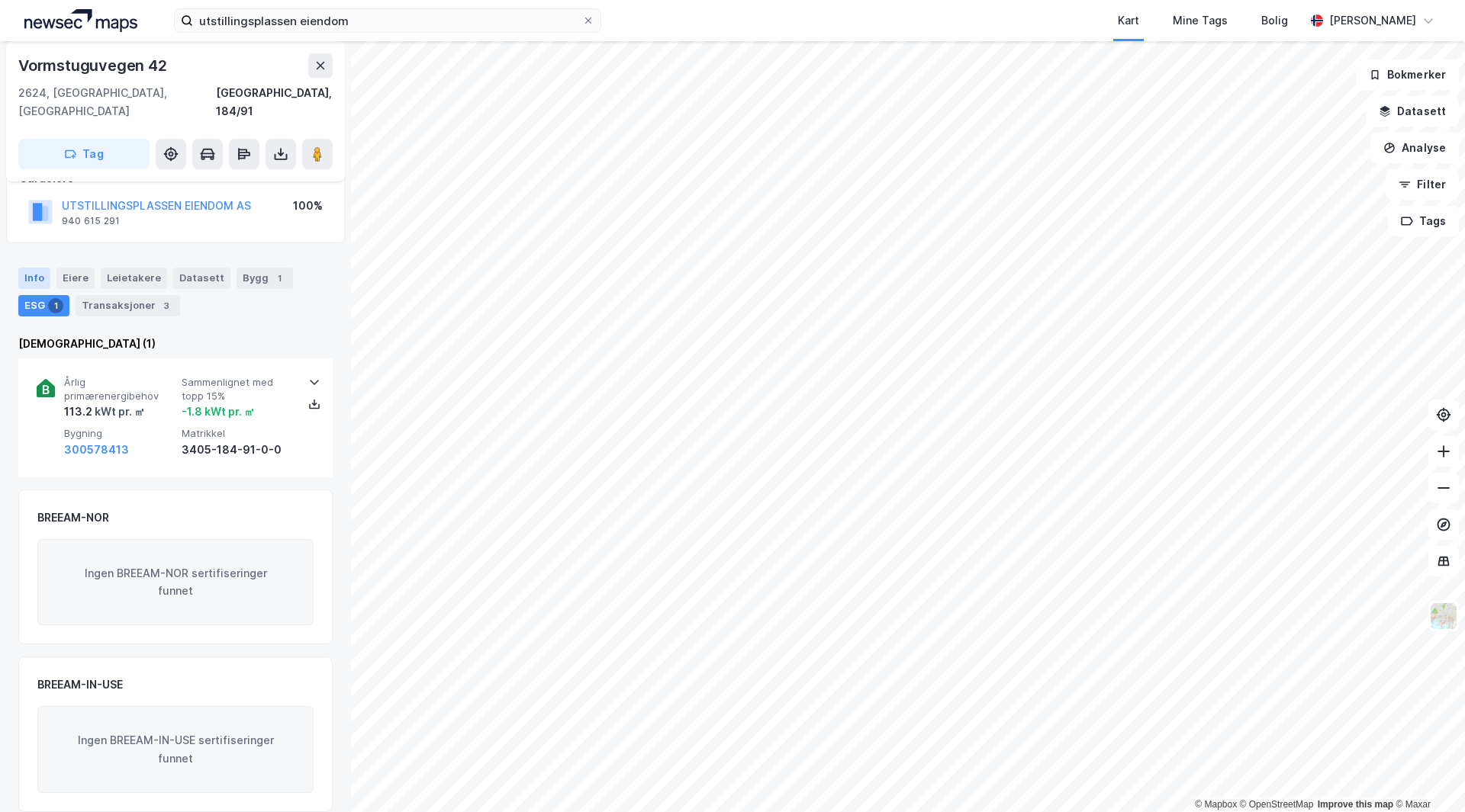
click at [42, 268] on div "Info" at bounding box center [35, 279] width 33 height 22
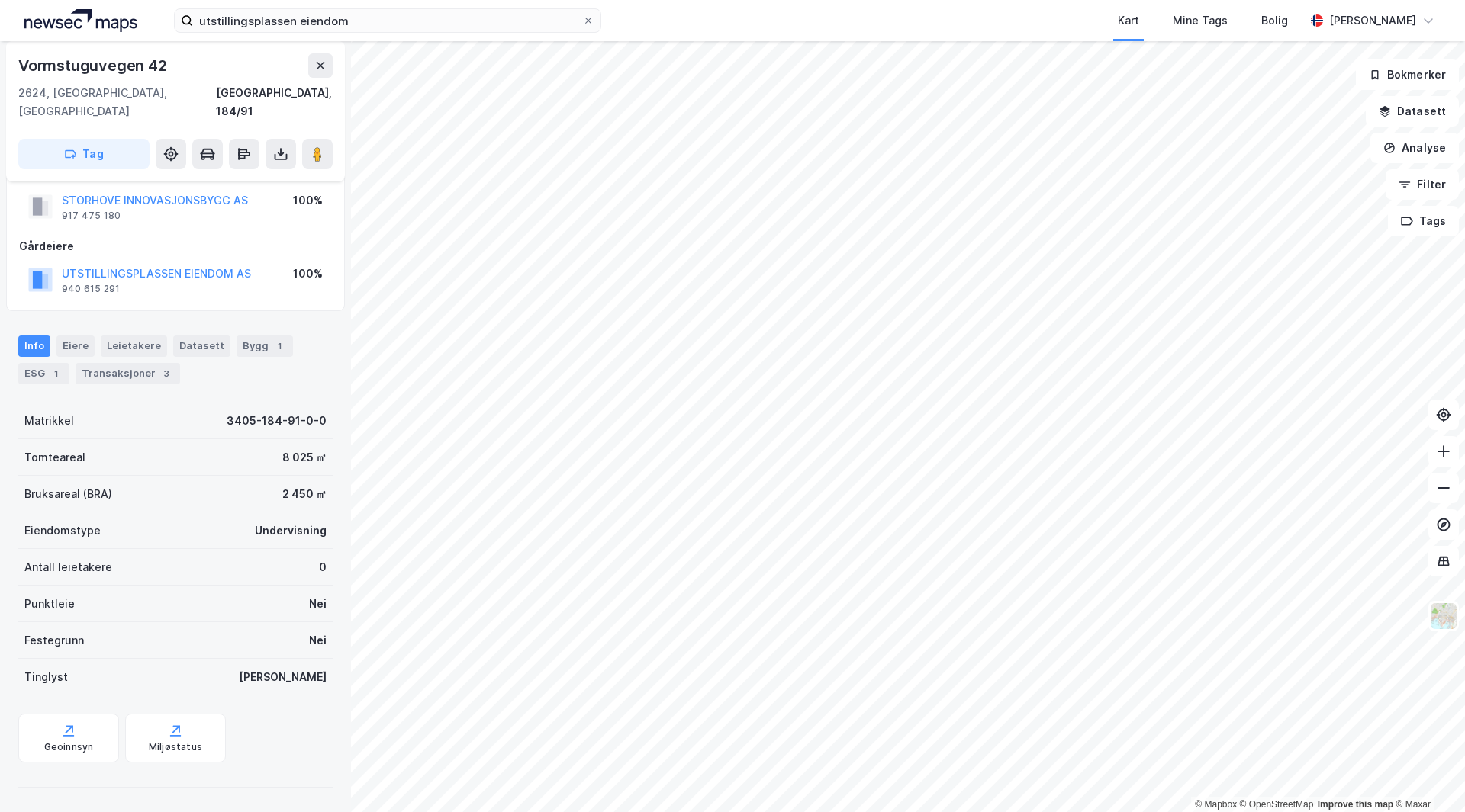
scroll to position [67, 0]
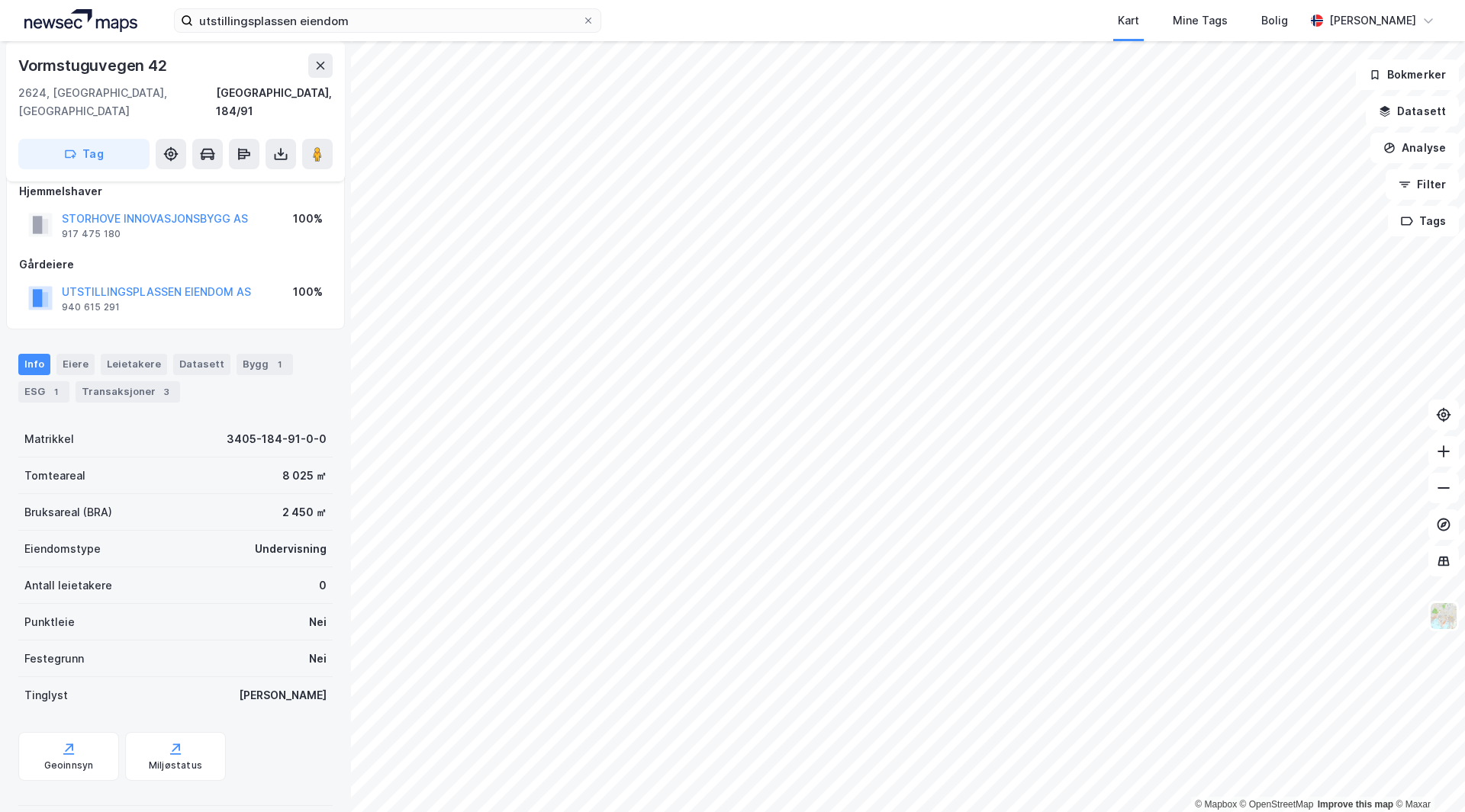
click at [188, 531] on div "Eiendomstype Undervisning" at bounding box center [175, 549] width 314 height 36
click at [19, 381] on div "ESG 1" at bounding box center [44, 392] width 51 height 22
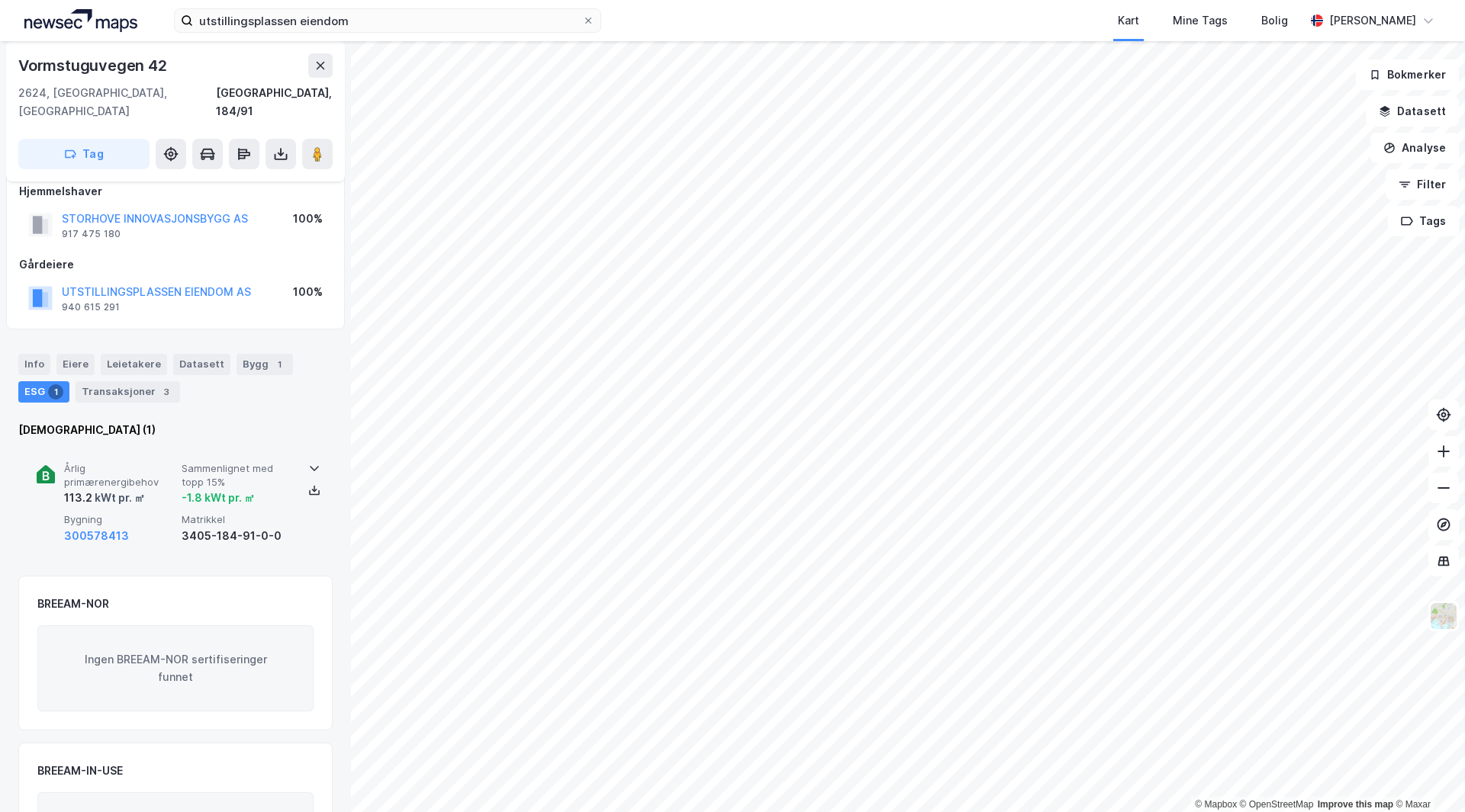
scroll to position [154, 0]
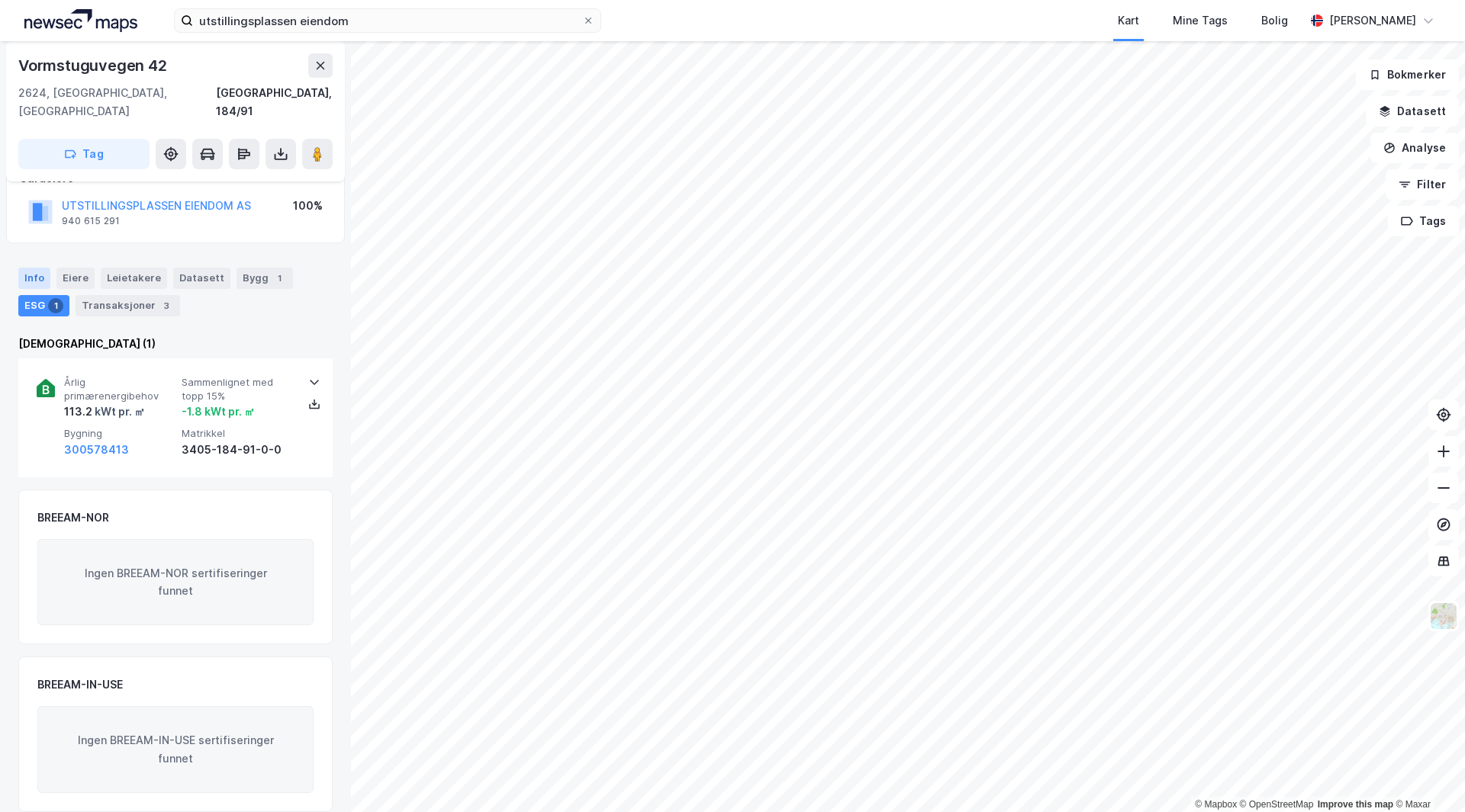
click at [33, 268] on div "Info" at bounding box center [35, 279] width 33 height 22
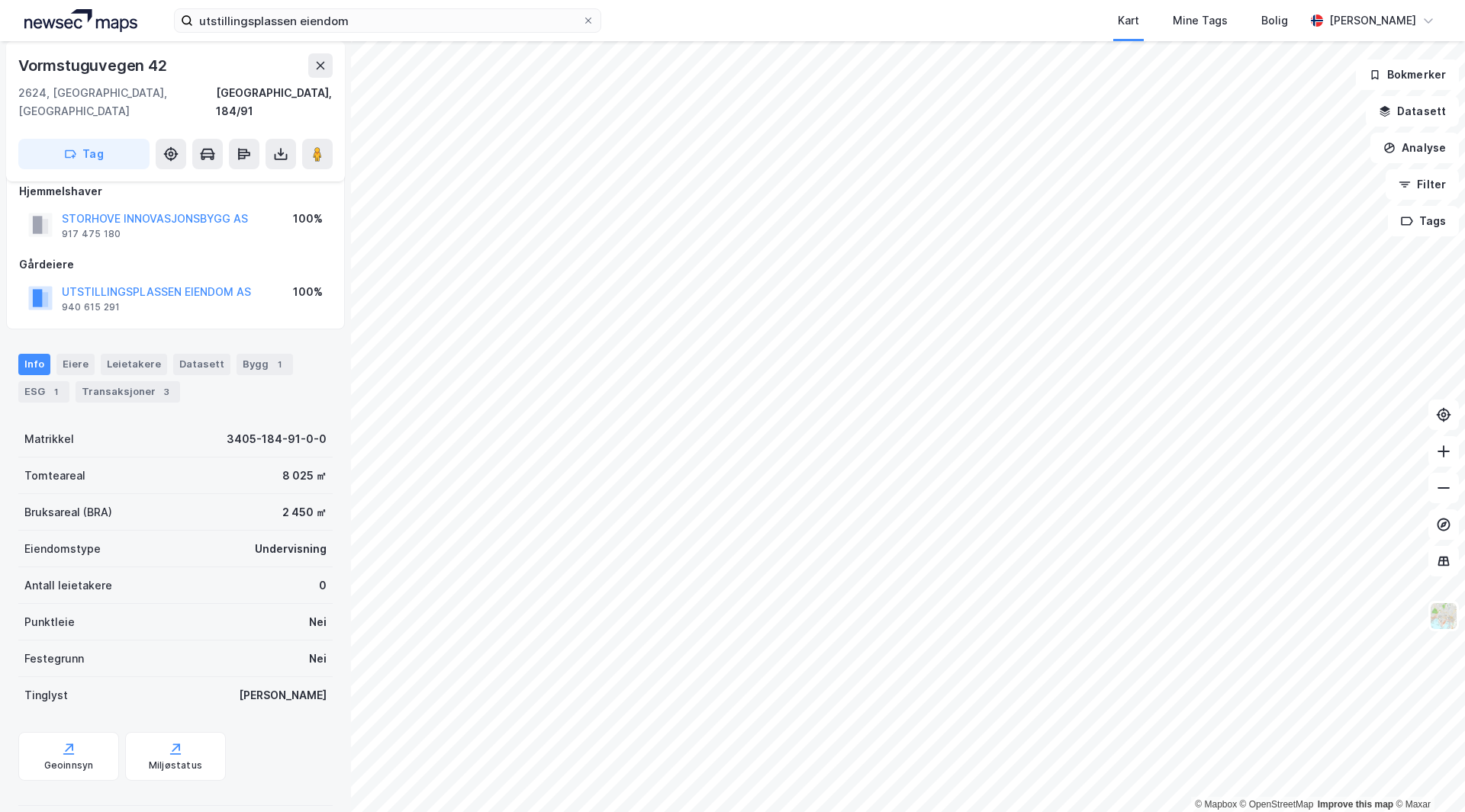
click at [89, 70] on div "Vormstuguvegen 42" at bounding box center [95, 65] width 152 height 25
copy div "Vormstuguvegen"
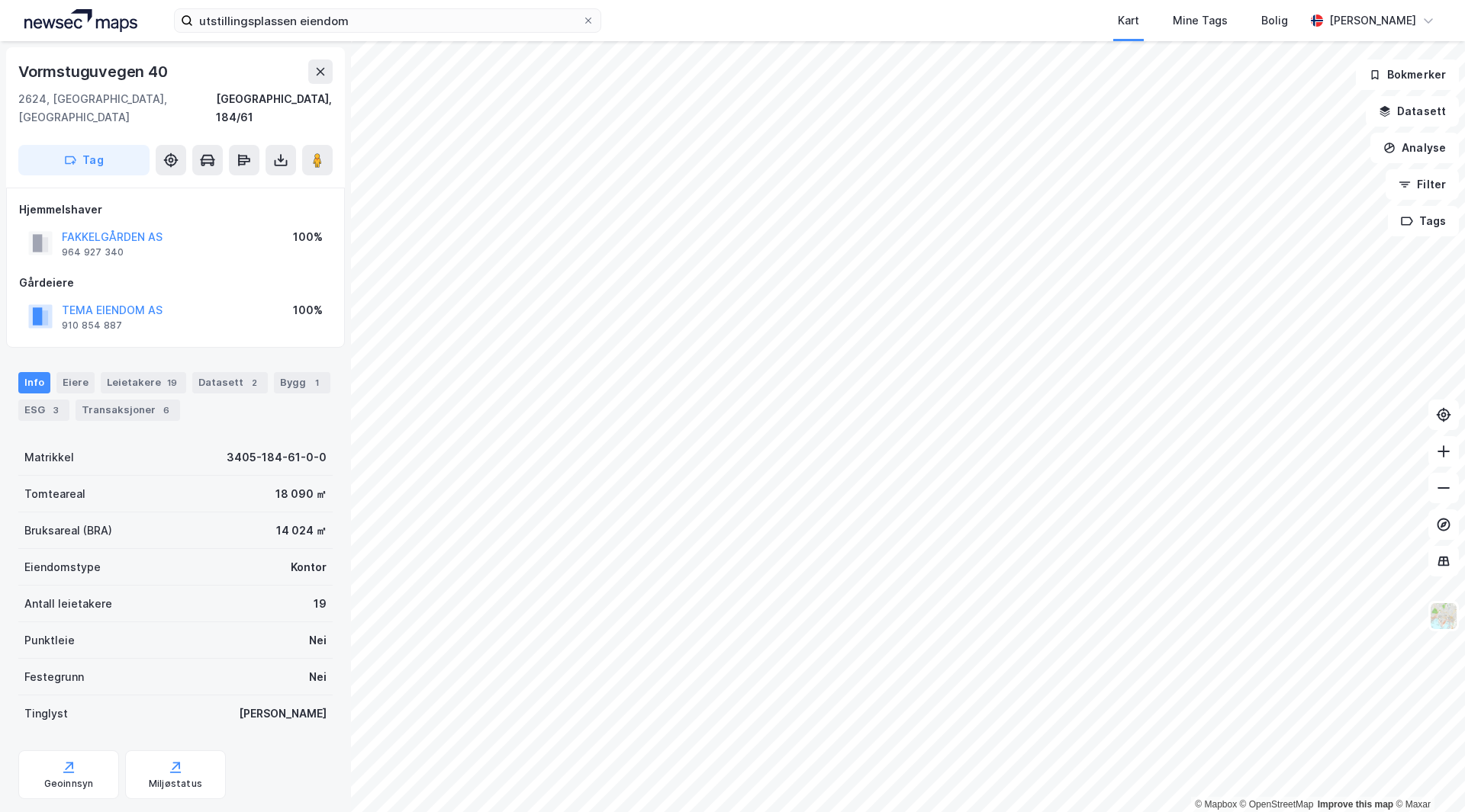
scroll to position [19, 0]
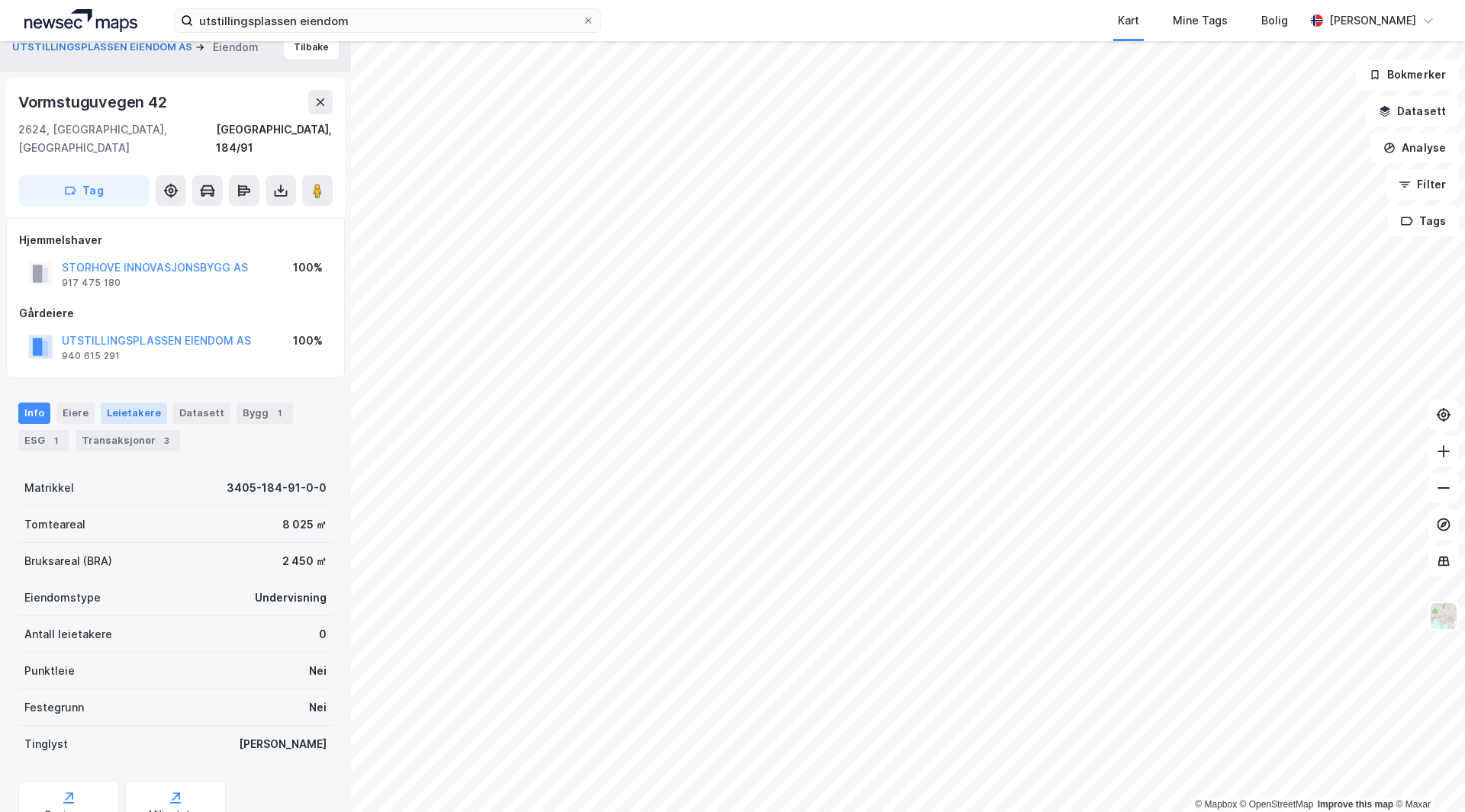
click at [143, 403] on div "Leietakere" at bounding box center [133, 414] width 66 height 22
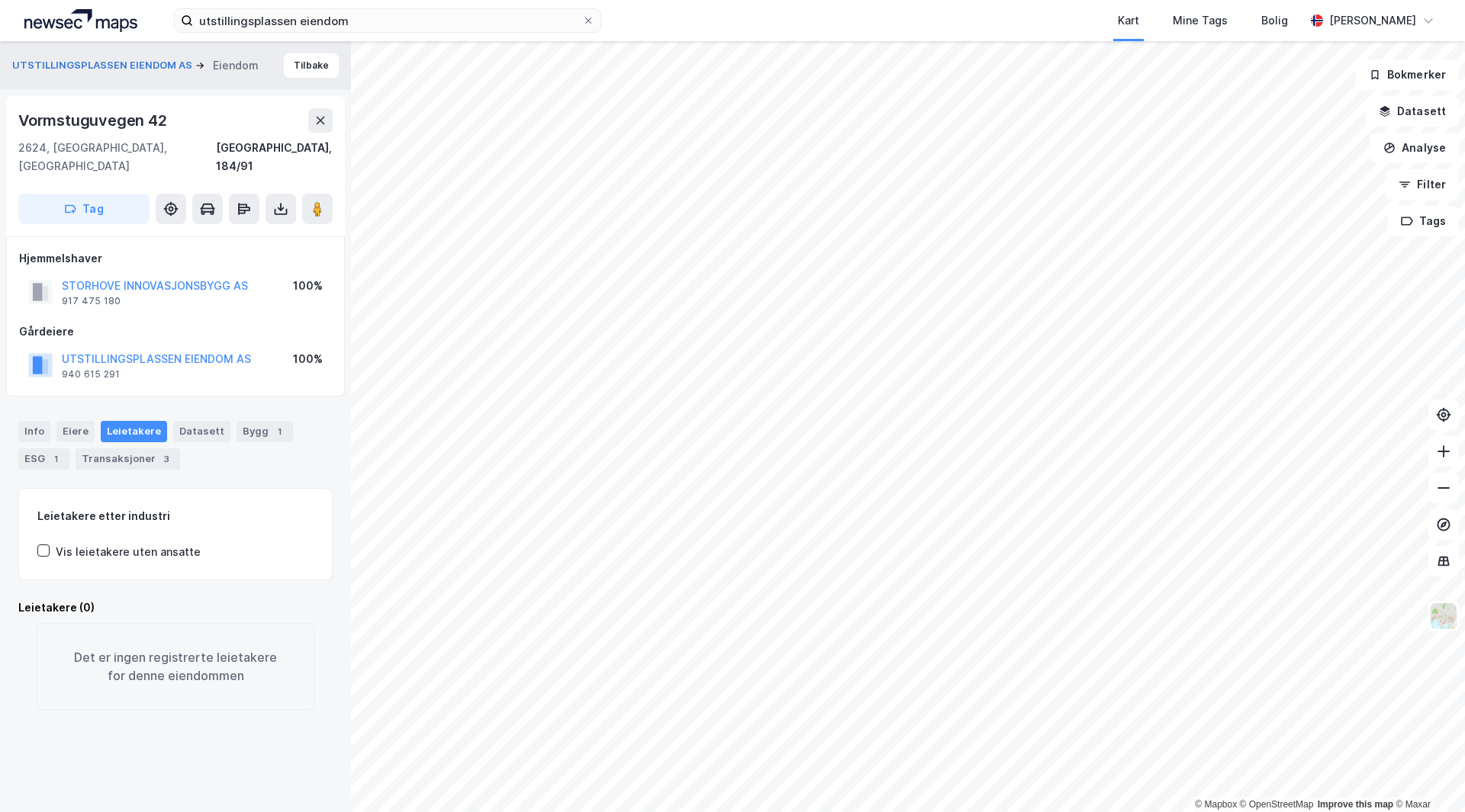
click at [220, 302] on div "Hjemmelshaver STORHOVE INNOVASJONSBYGG AS 917 475 180 100% Gårdeiere UTSTILLING…" at bounding box center [174, 316] width 313 height 134
click at [42, 448] on div "ESG 1" at bounding box center [44, 459] width 51 height 22
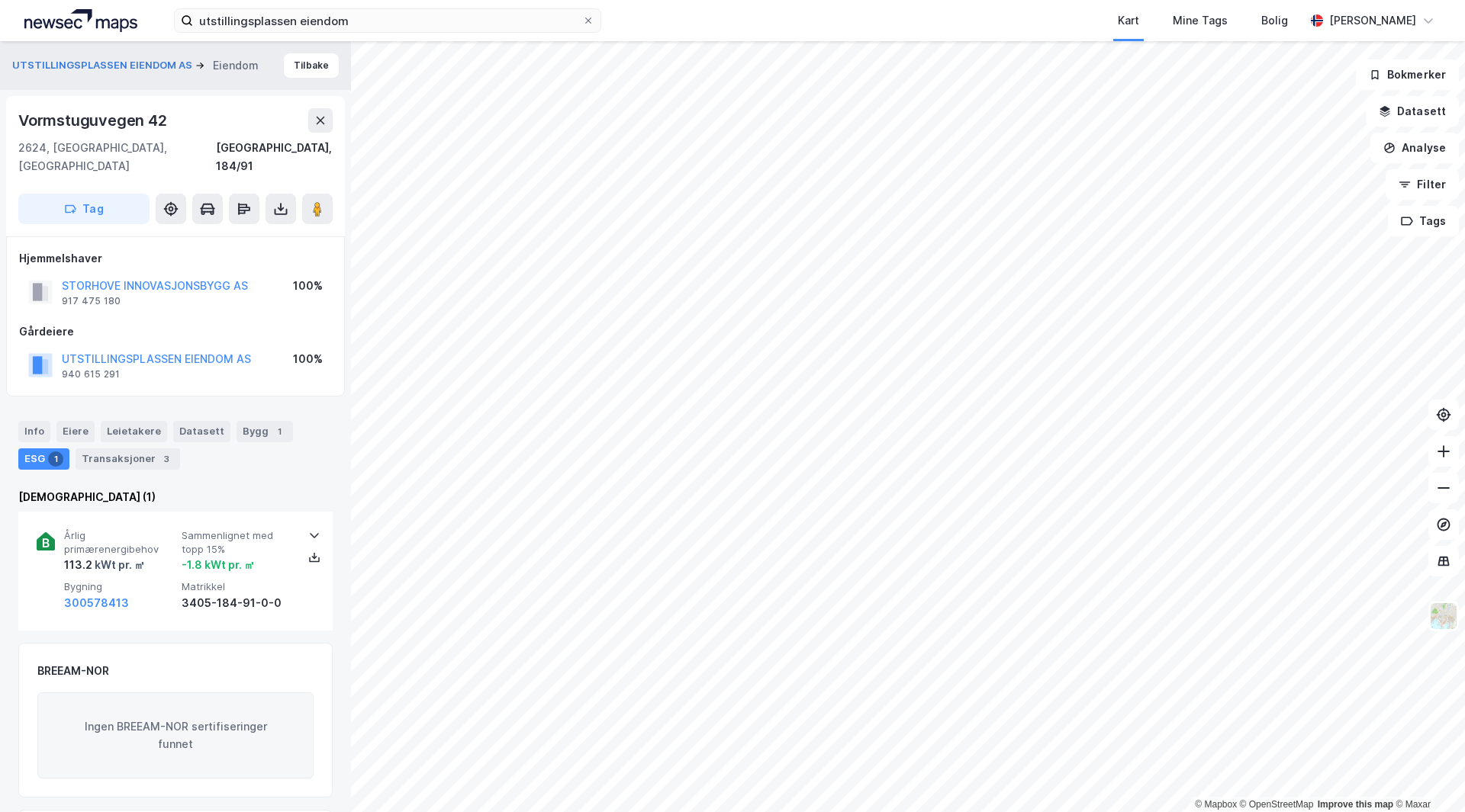
drag, startPoint x: 235, startPoint y: 410, endPoint x: 218, endPoint y: 437, distance: 31.9
click at [237, 421] on div "Bygg 1" at bounding box center [264, 432] width 56 height 22
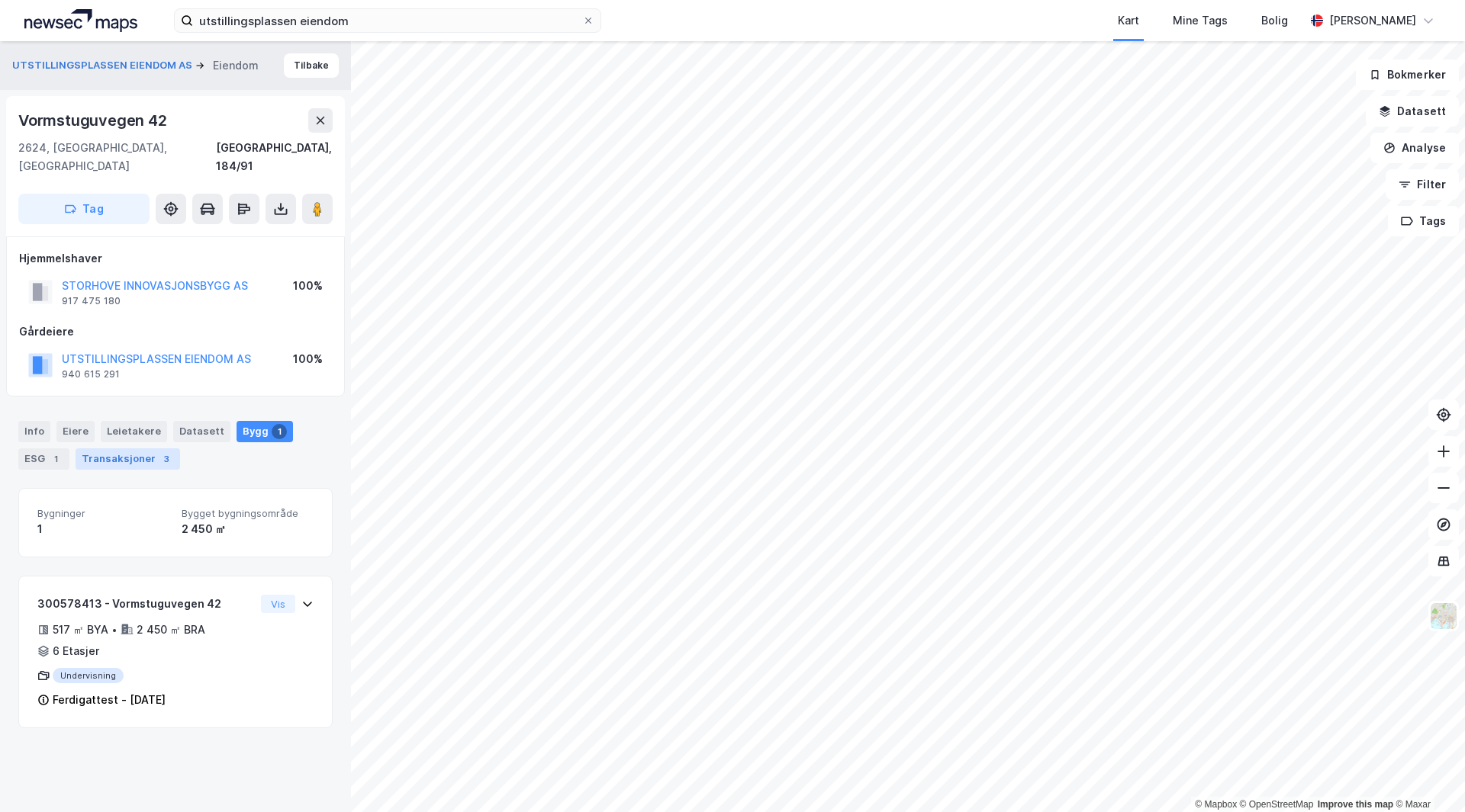
click at [162, 451] on div "3" at bounding box center [166, 458] width 15 height 15
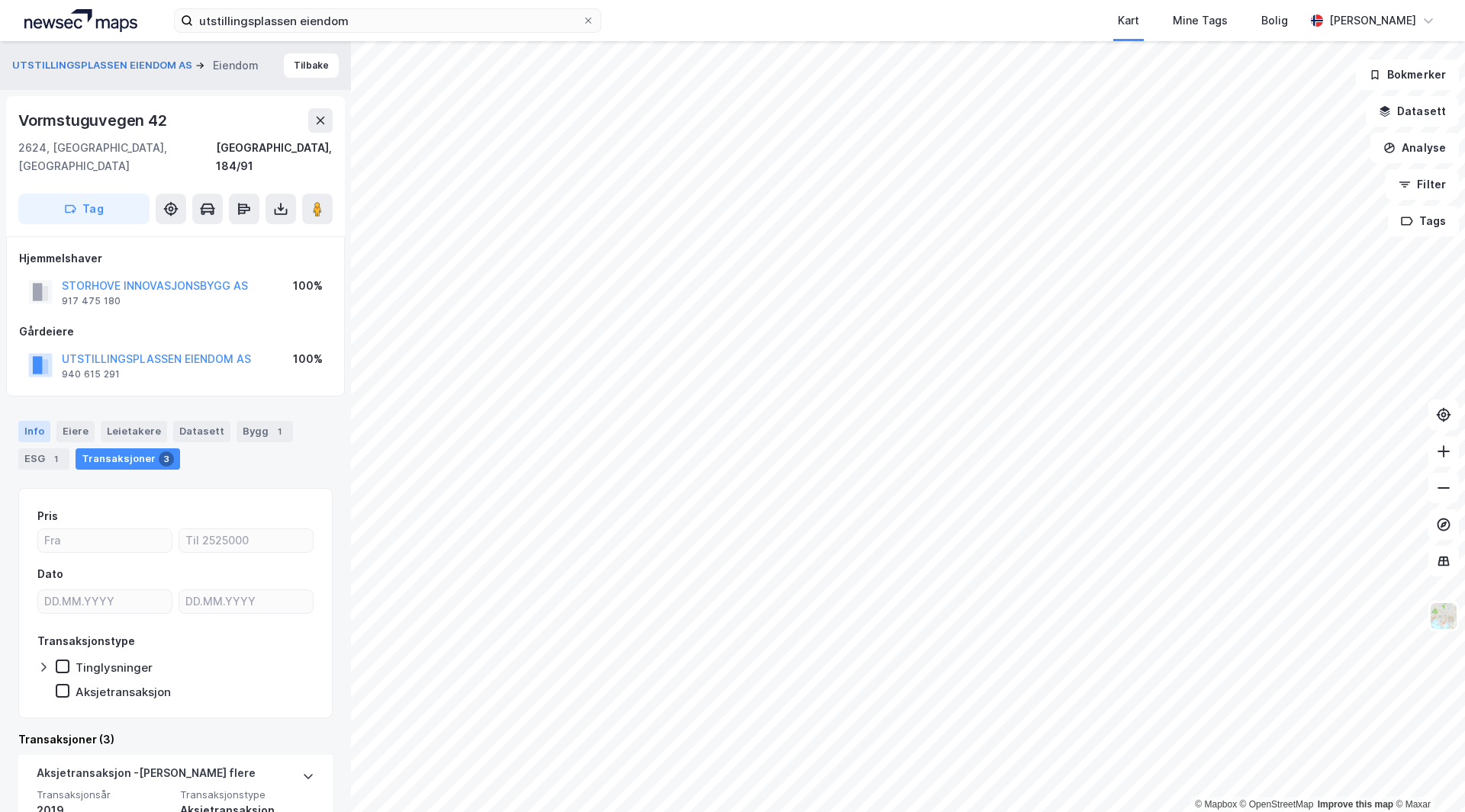
click at [30, 421] on div "Info" at bounding box center [35, 432] width 33 height 22
